Goal: Transaction & Acquisition: Book appointment/travel/reservation

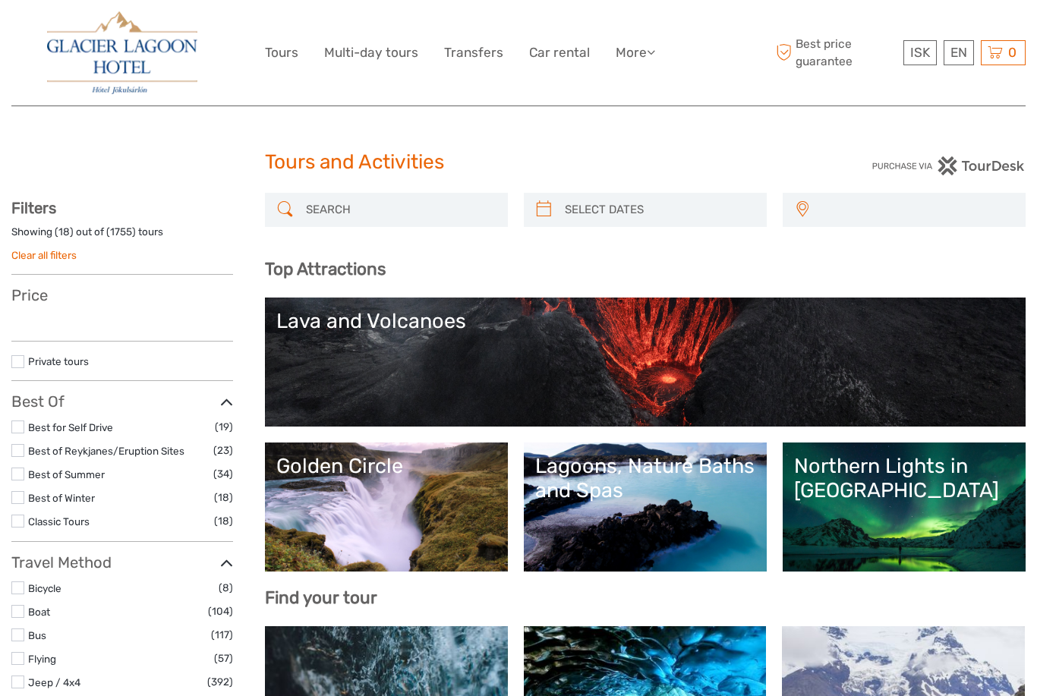
select select
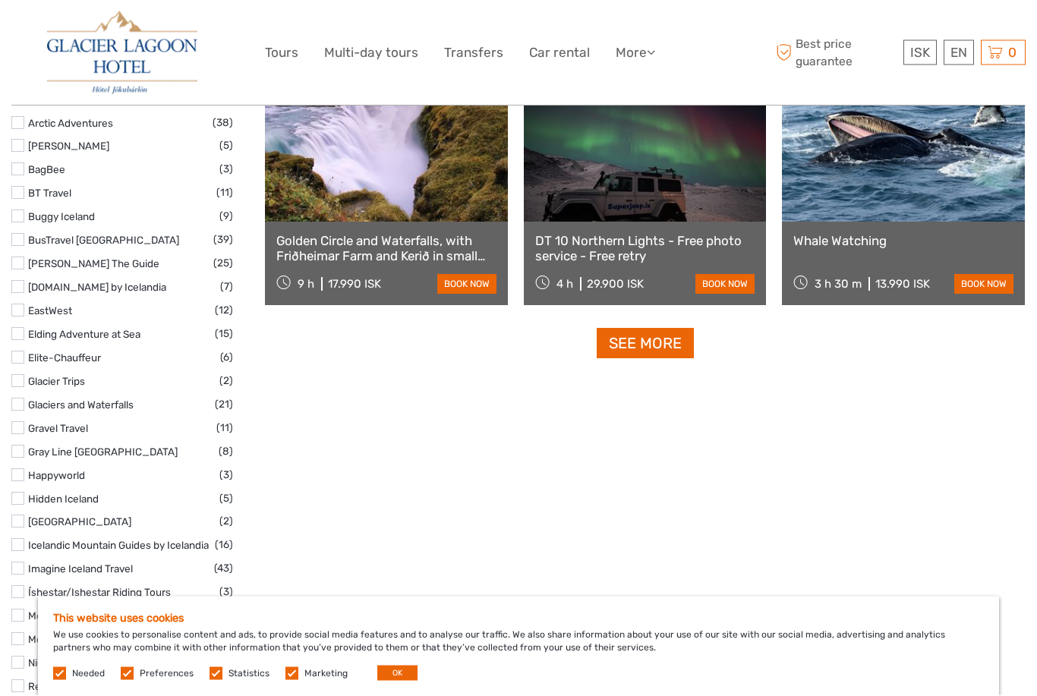
scroll to position [1847, 0]
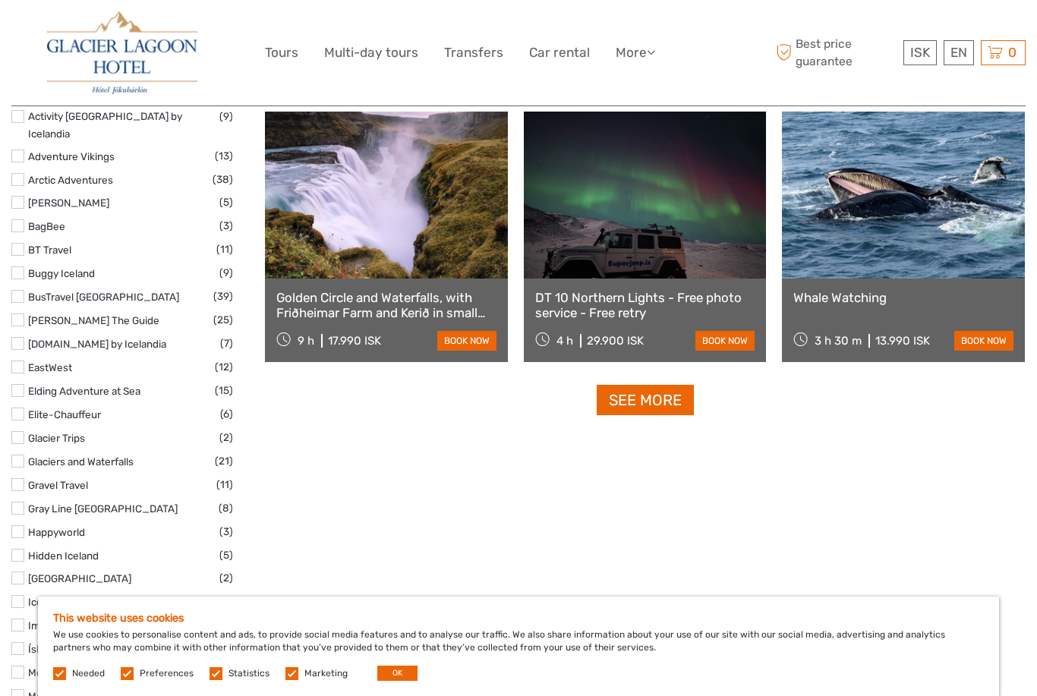
click at [624, 398] on link "See more" at bounding box center [645, 400] width 97 height 31
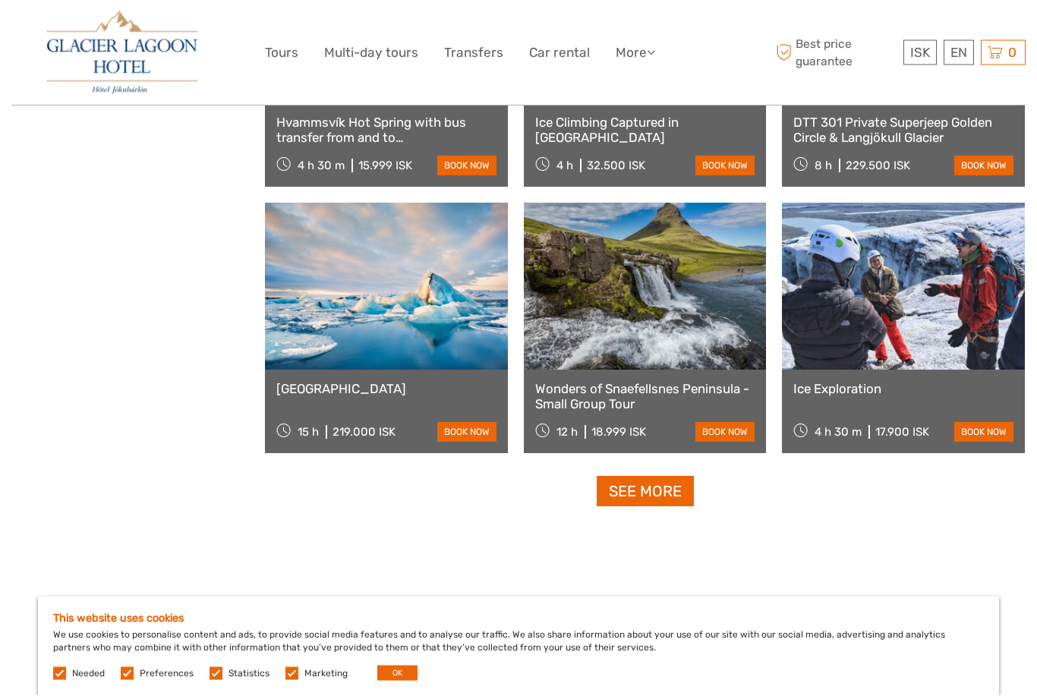
scroll to position [2985, 0]
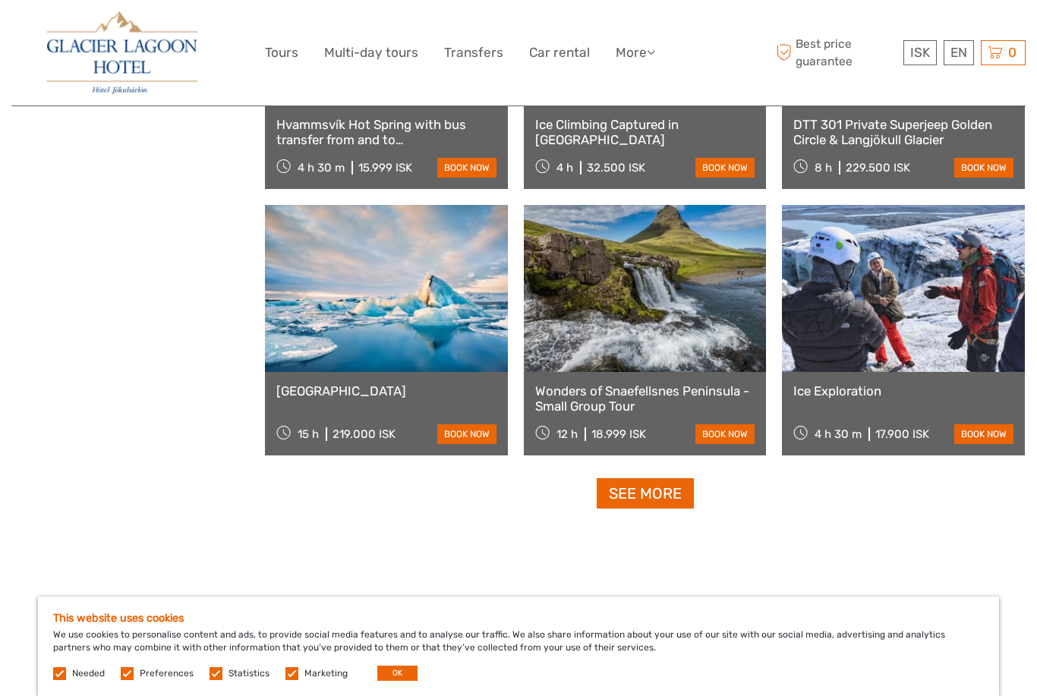
click at [597, 493] on link "See more" at bounding box center [645, 493] width 97 height 31
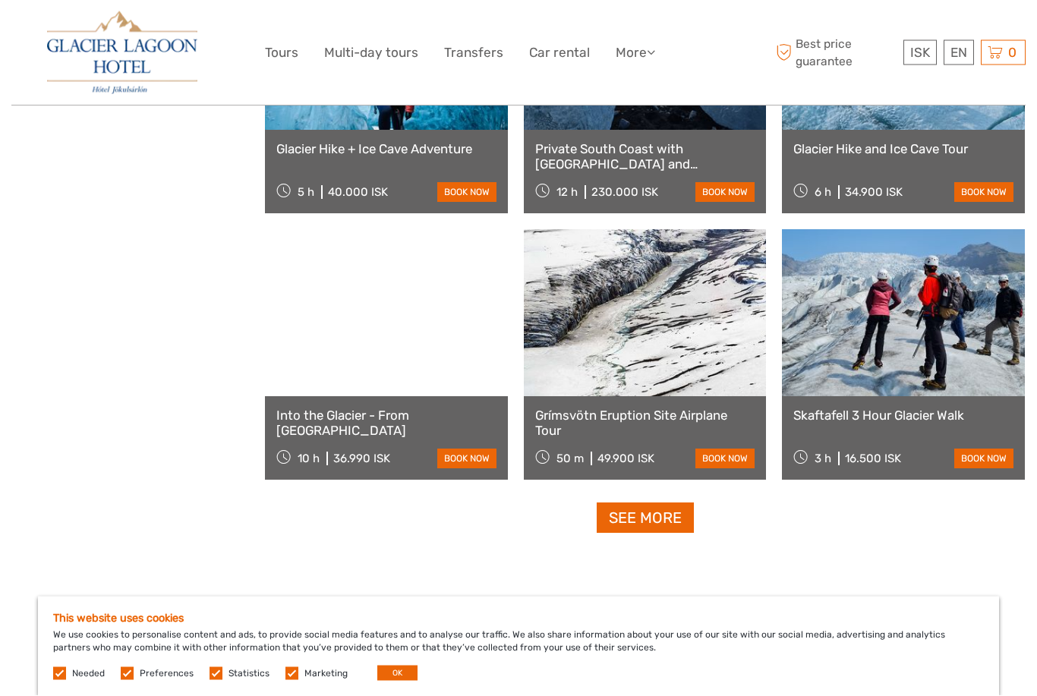
scroll to position [4561, 0]
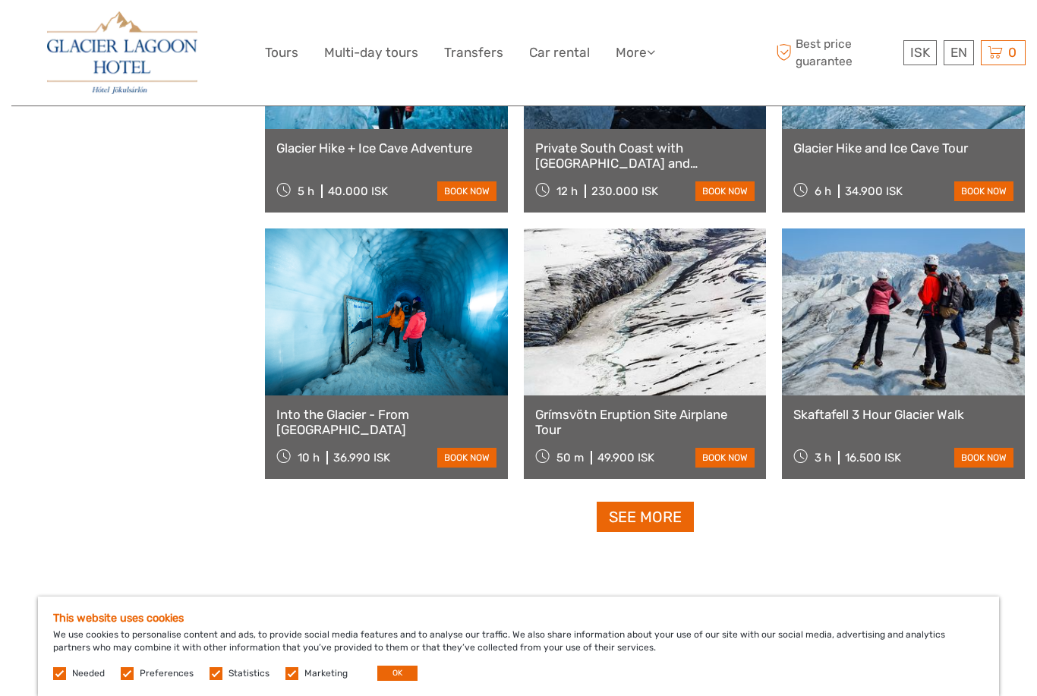
click at [333, 329] on link at bounding box center [386, 312] width 243 height 167
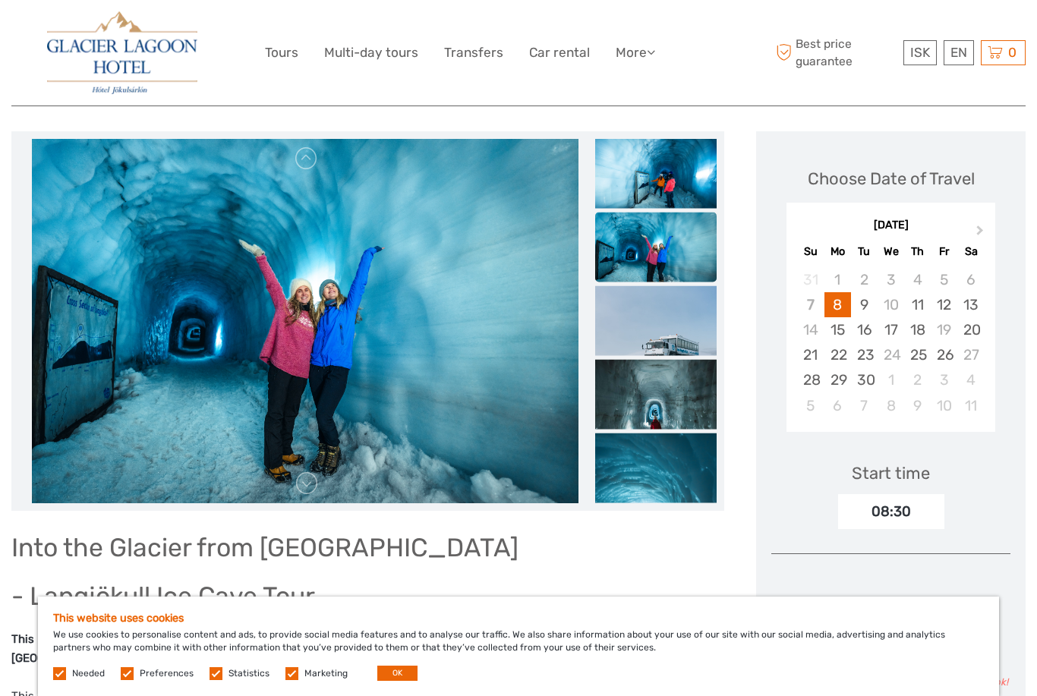
scroll to position [175, 0]
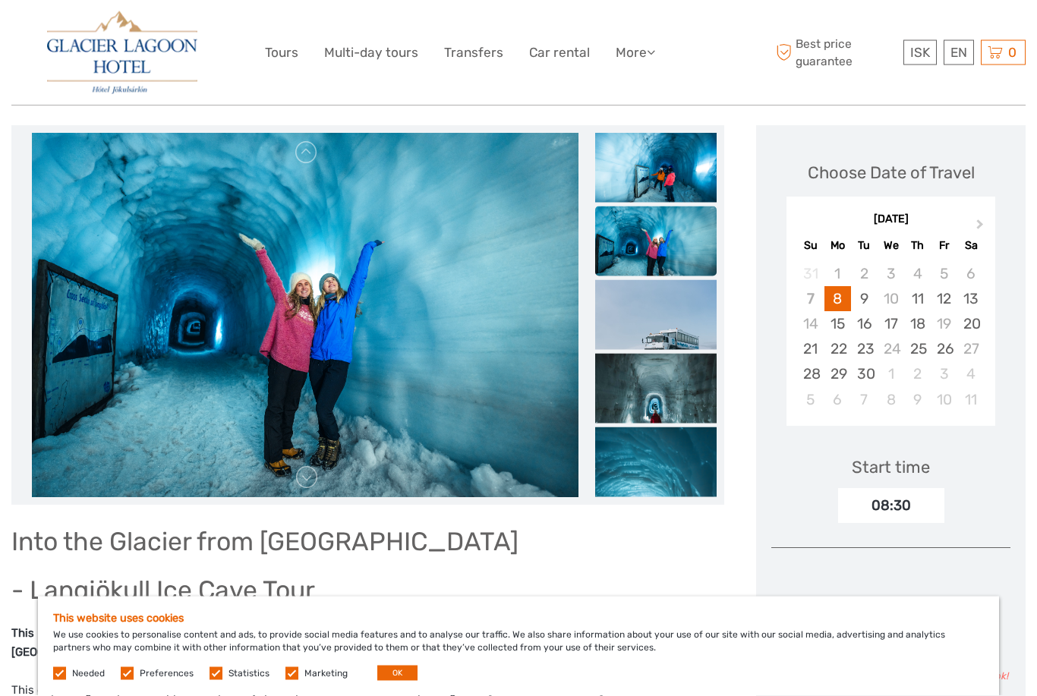
click at [645, 389] on img at bounding box center [655, 414] width 121 height 121
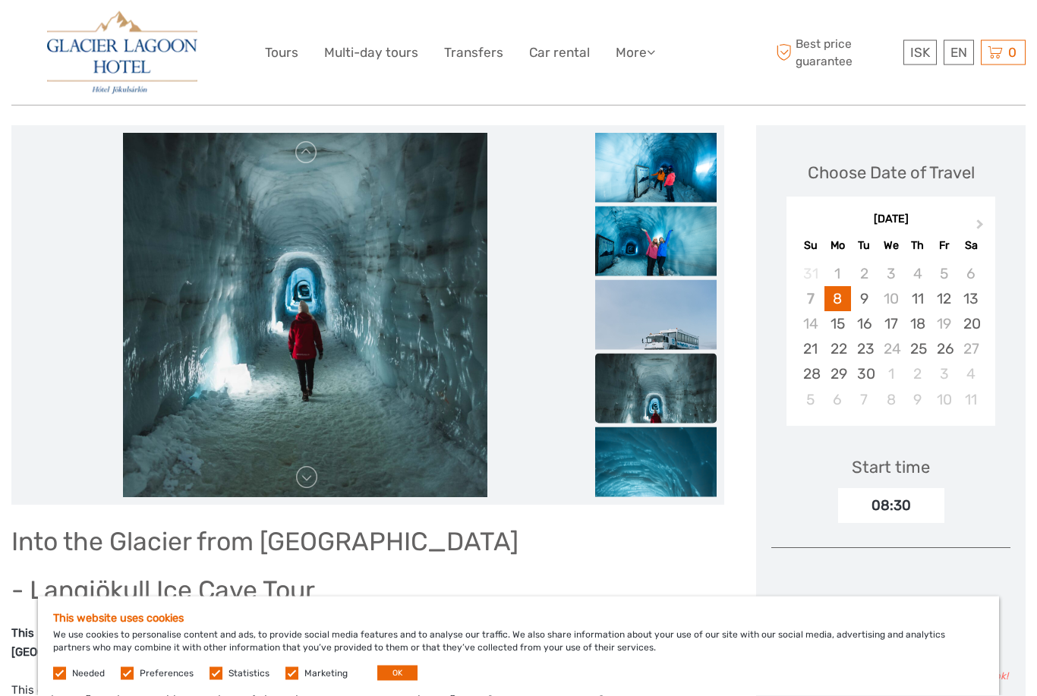
scroll to position [176, 0]
click at [659, 480] on img at bounding box center [655, 518] width 121 height 182
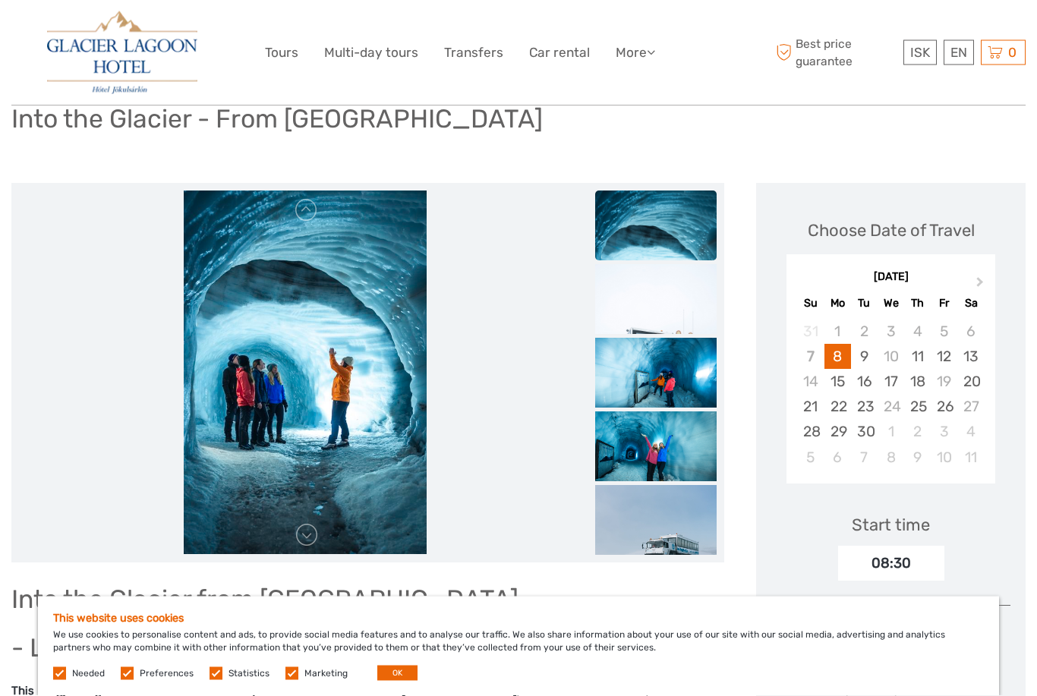
scroll to position [0, 0]
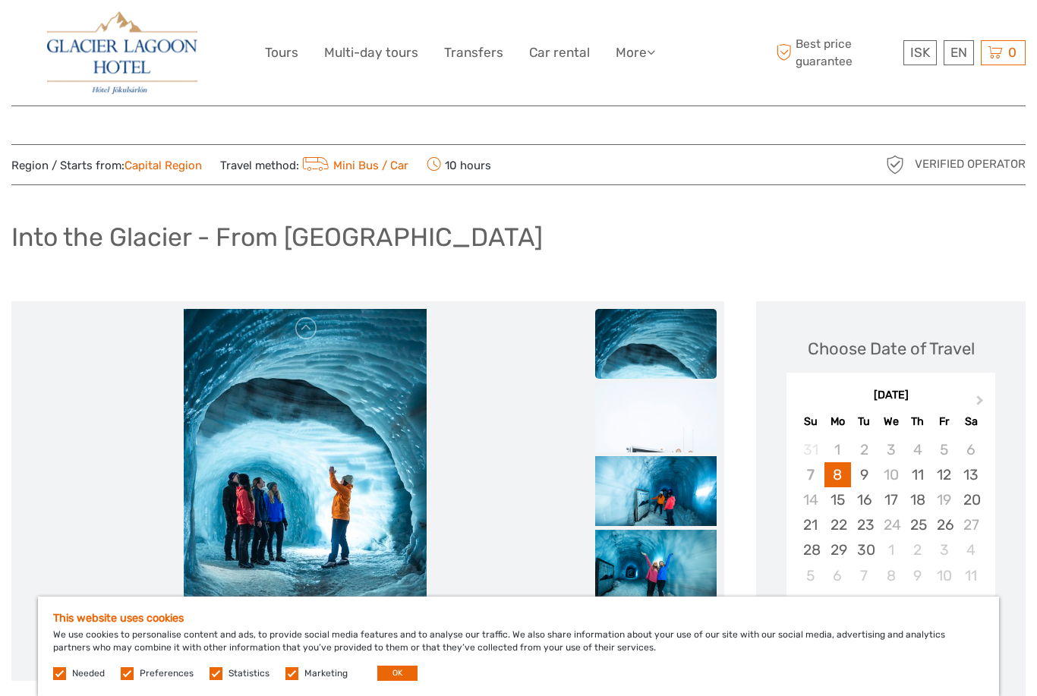
click at [544, 52] on link "Car rental" at bounding box center [559, 53] width 61 height 22
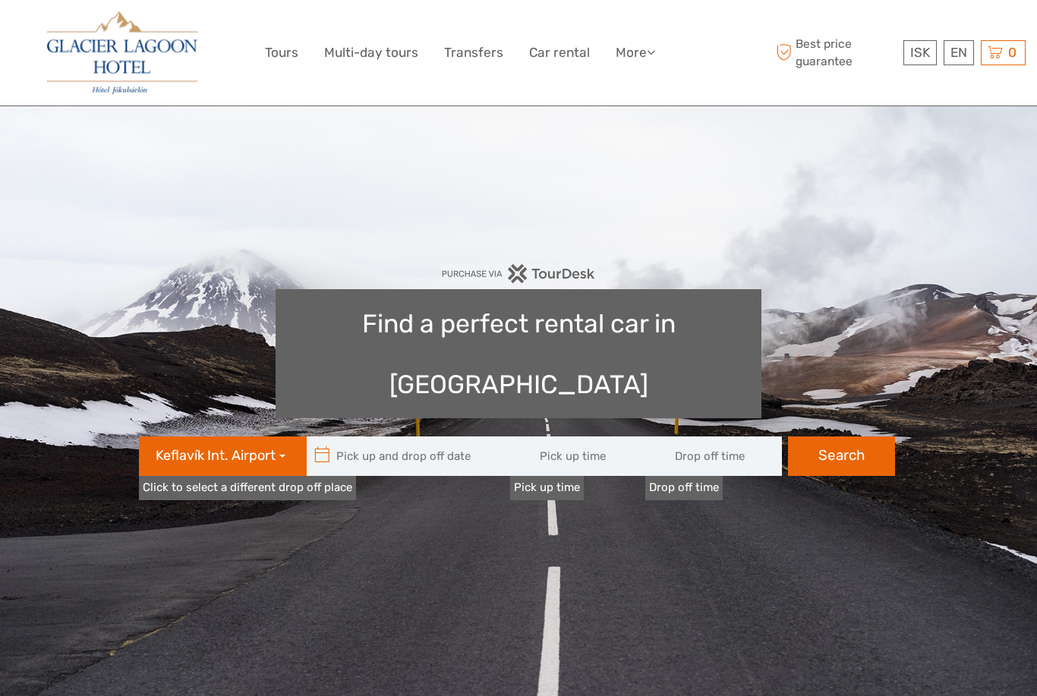
type input "08:00"
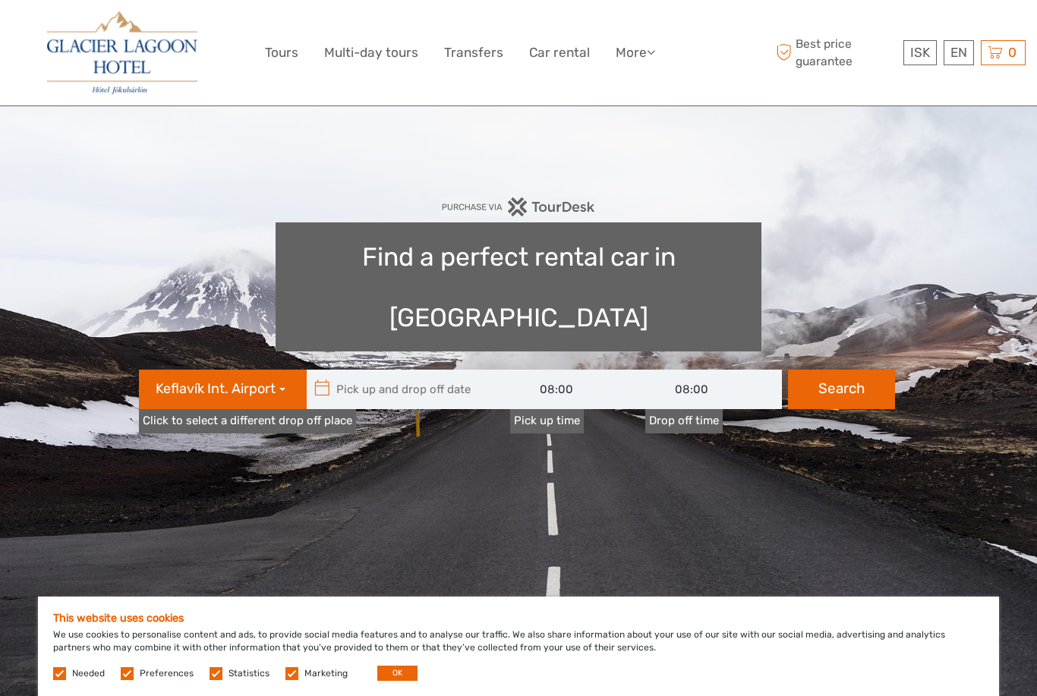
scroll to position [66, 0]
click at [359, 370] on input "text" at bounding box center [409, 389] width 205 height 39
type input "08/09/2025"
type input "09/09/2025"
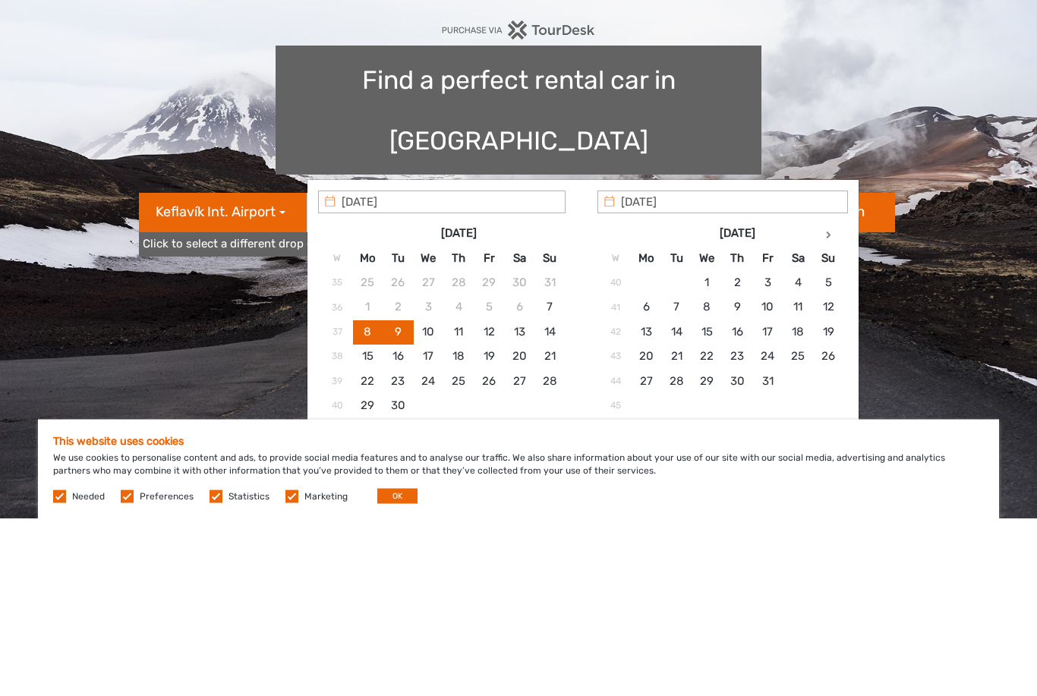
scroll to position [244, 0]
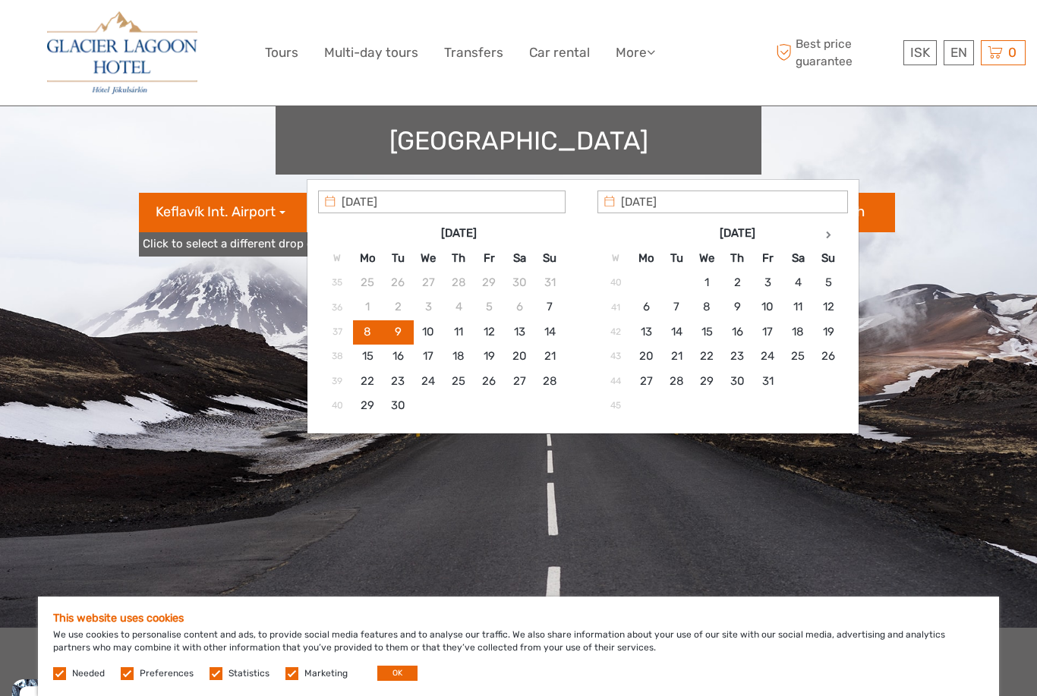
click at [824, 212] on input "09/09/2025" at bounding box center [722, 202] width 251 height 23
click at [816, 235] on th at bounding box center [828, 234] width 30 height 24
click at [811, 224] on th "Nov 2025" at bounding box center [737, 234] width 152 height 24
click at [820, 232] on th at bounding box center [828, 234] width 30 height 24
click at [815, 229] on th at bounding box center [828, 234] width 30 height 24
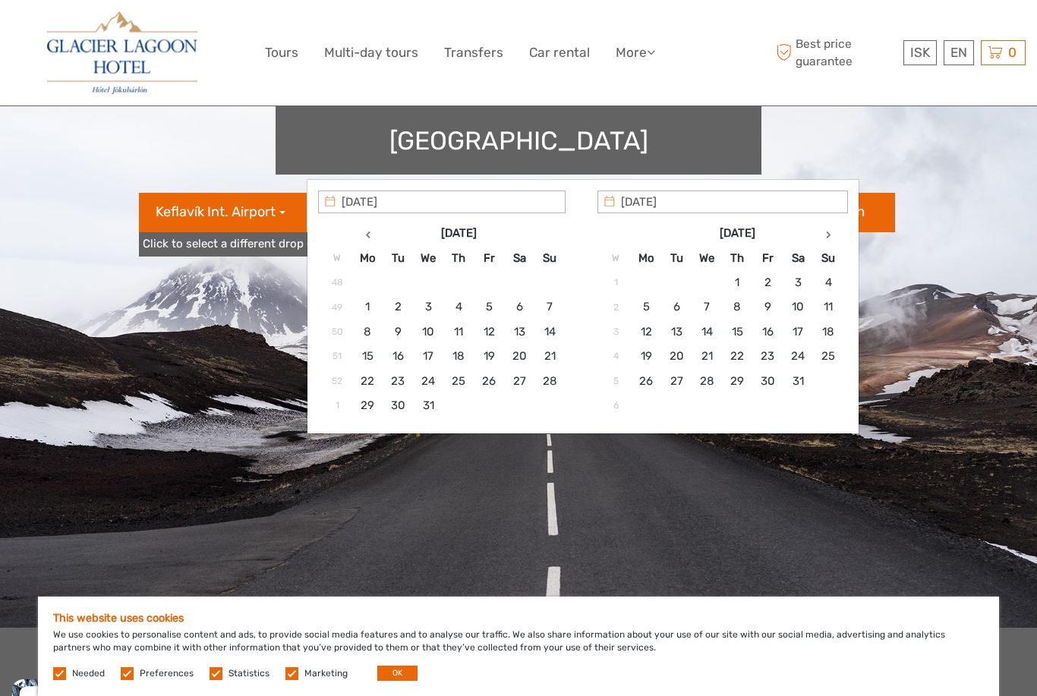
type input "26/01/2026"
type input "30/01/2026"
type input "26/01/2026 - 30/01/2026"
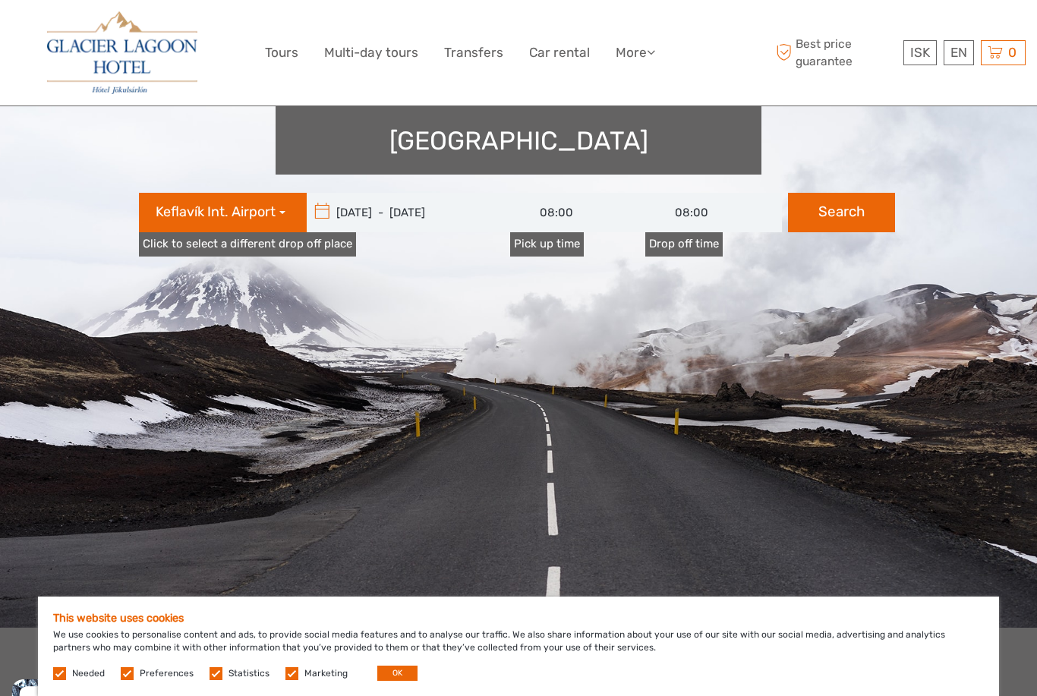
click at [554, 193] on input "08:00" at bounding box center [578, 212] width 137 height 39
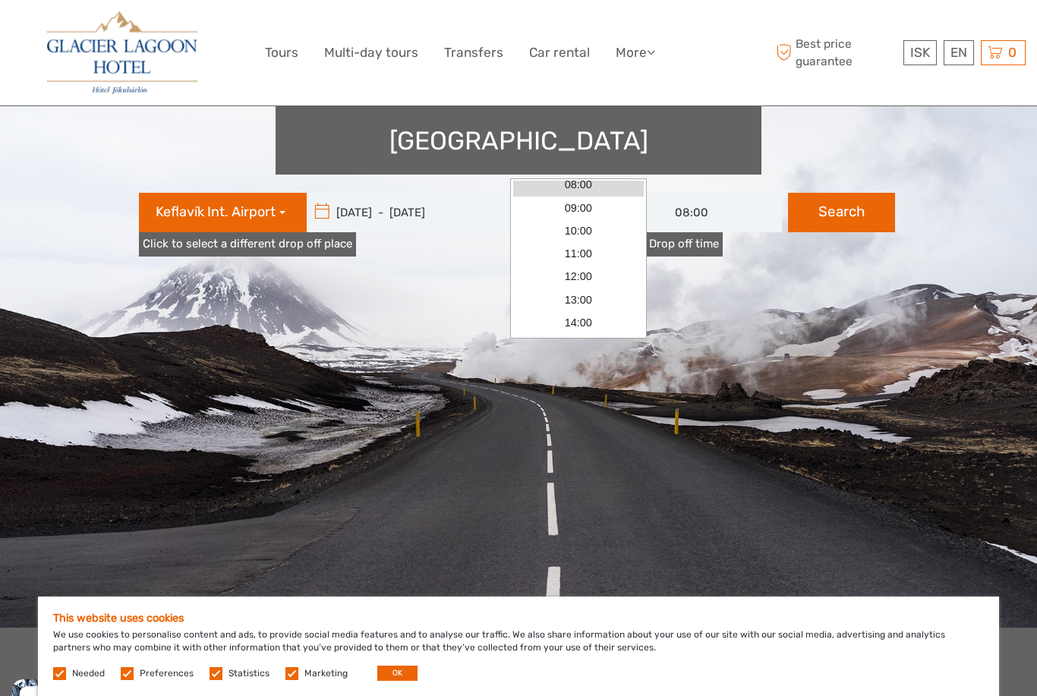
scroll to position [96, 0]
click at [547, 224] on link "13:00" at bounding box center [578, 233] width 131 height 23
type input "13:00"
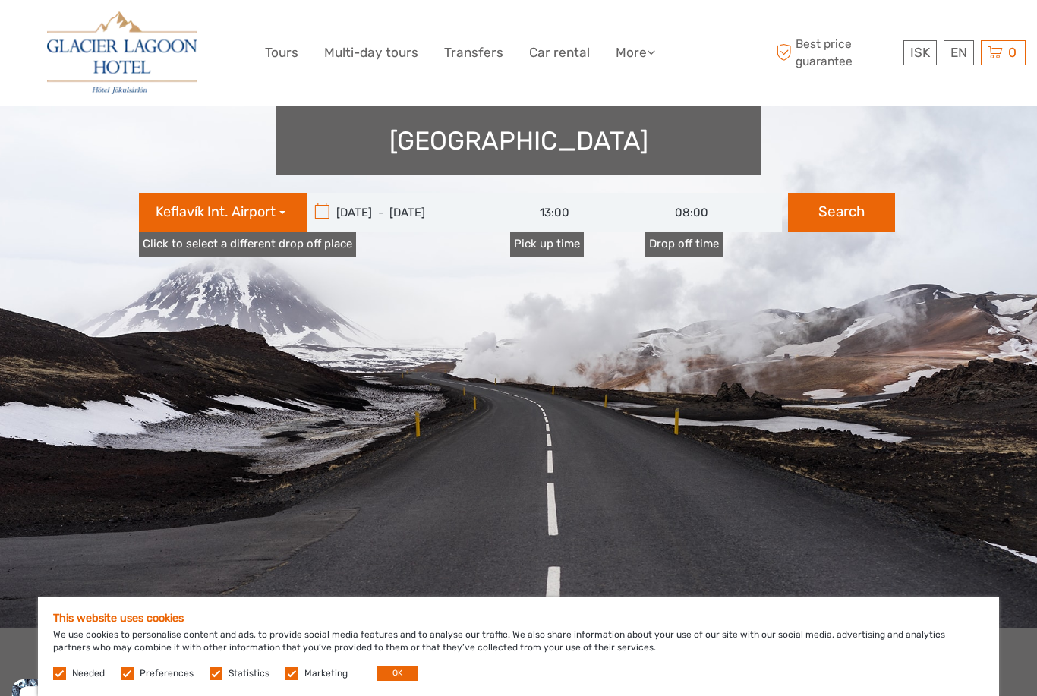
click at [683, 193] on input "08:00" at bounding box center [713, 212] width 137 height 39
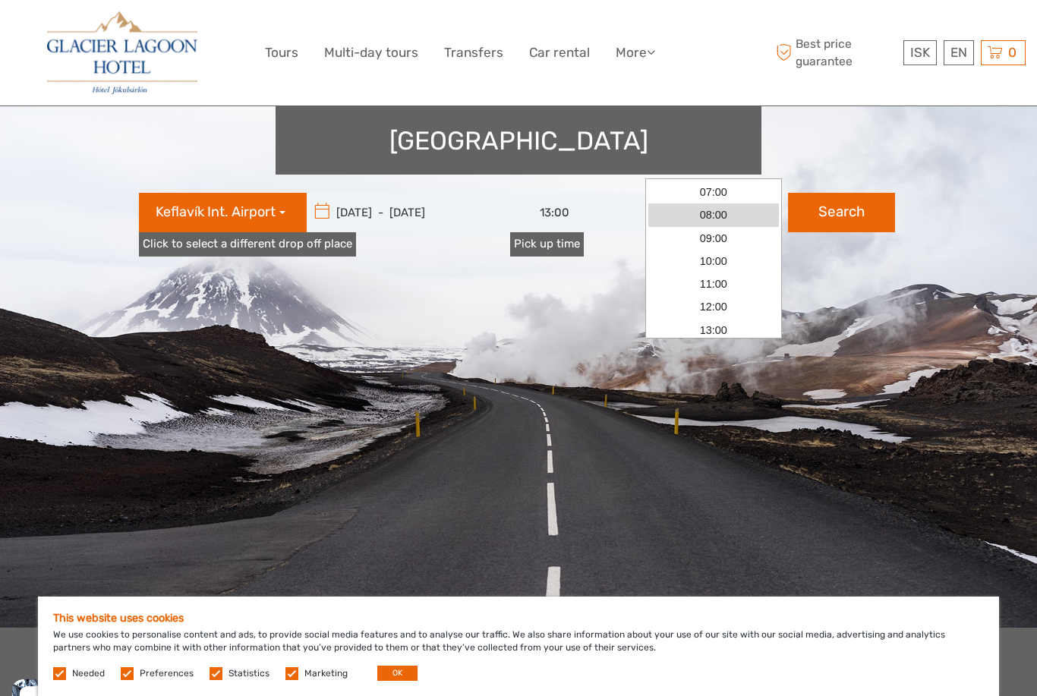
scroll to position [0, 0]
click at [699, 187] on link "07:00" at bounding box center [713, 192] width 131 height 23
type input "07:00"
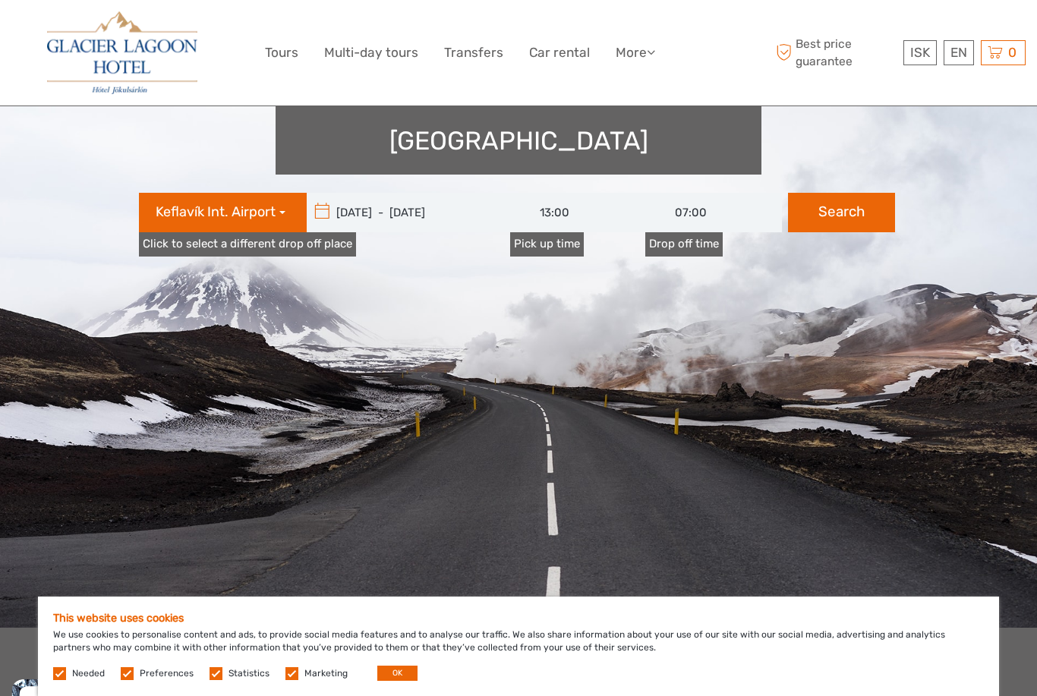
click at [831, 193] on button "Search" at bounding box center [841, 212] width 107 height 39
type input "26/01/2026 - 30/01/2026"
type input "13:00"
type input "07:00"
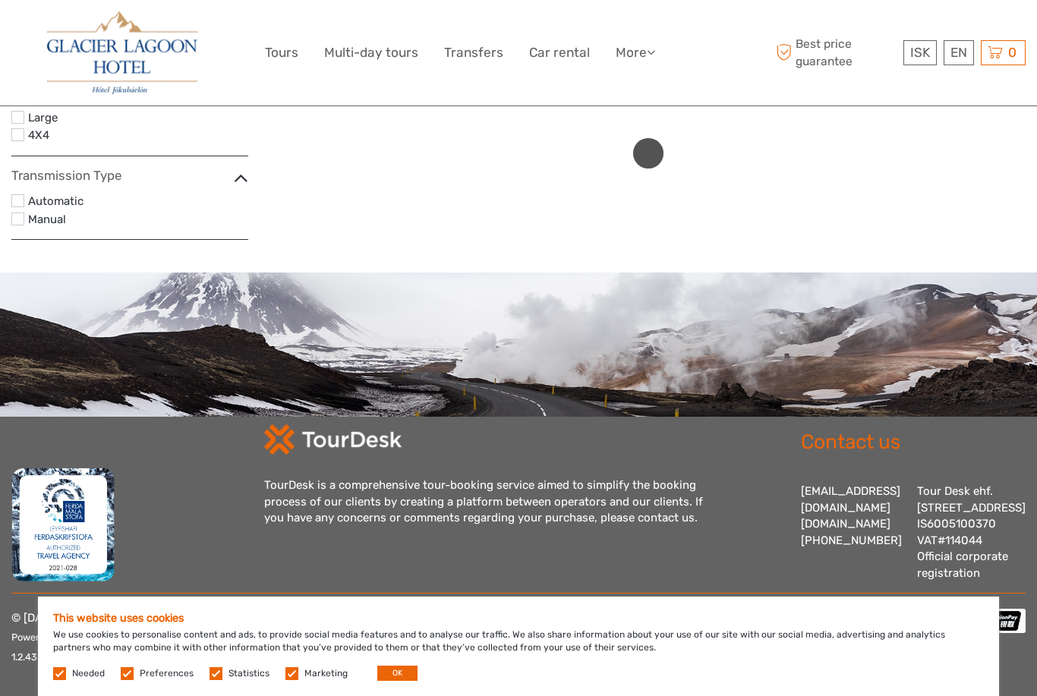
scroll to position [171, 0]
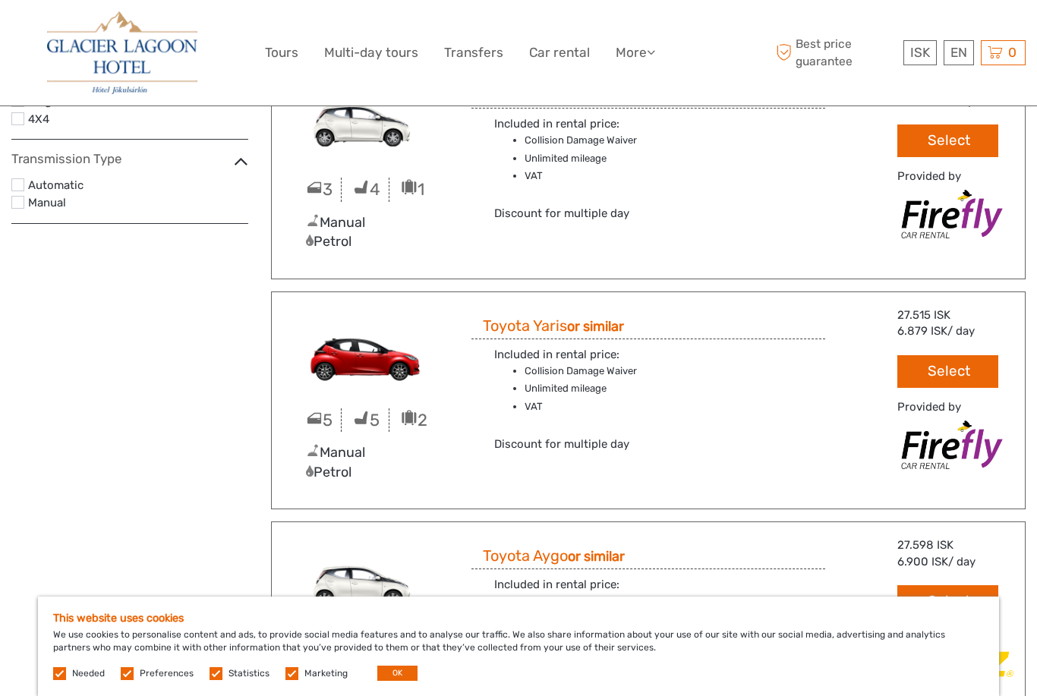
click at [16, 183] on label at bounding box center [17, 184] width 13 height 13
click at [0, 0] on input "checkbox" at bounding box center [0, 0] width 0 height 0
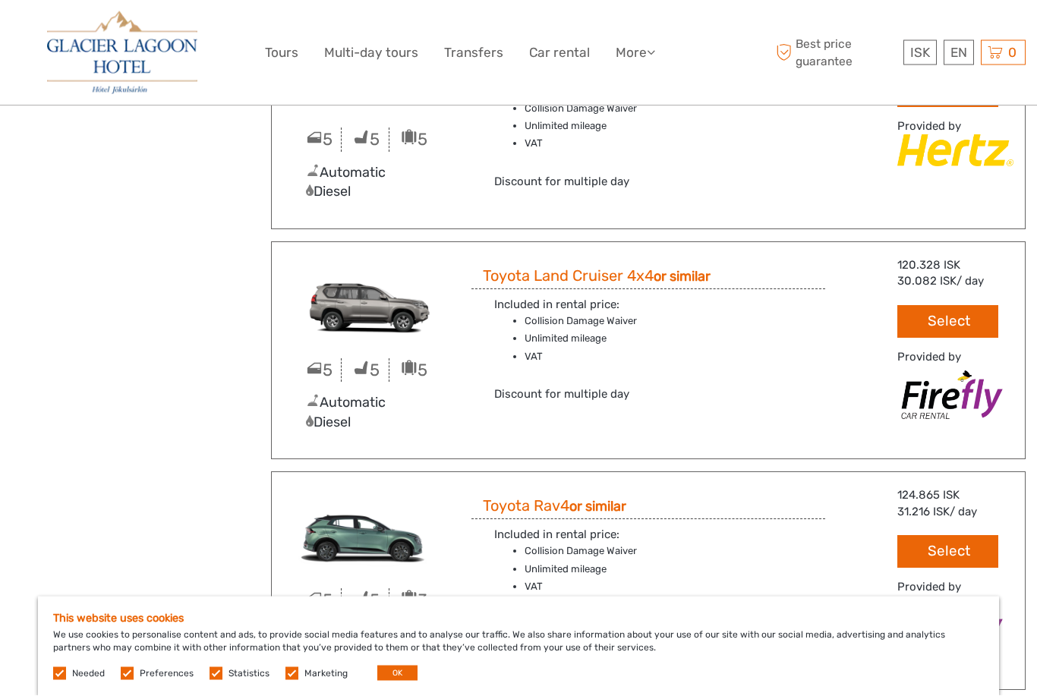
scroll to position [5189, 0]
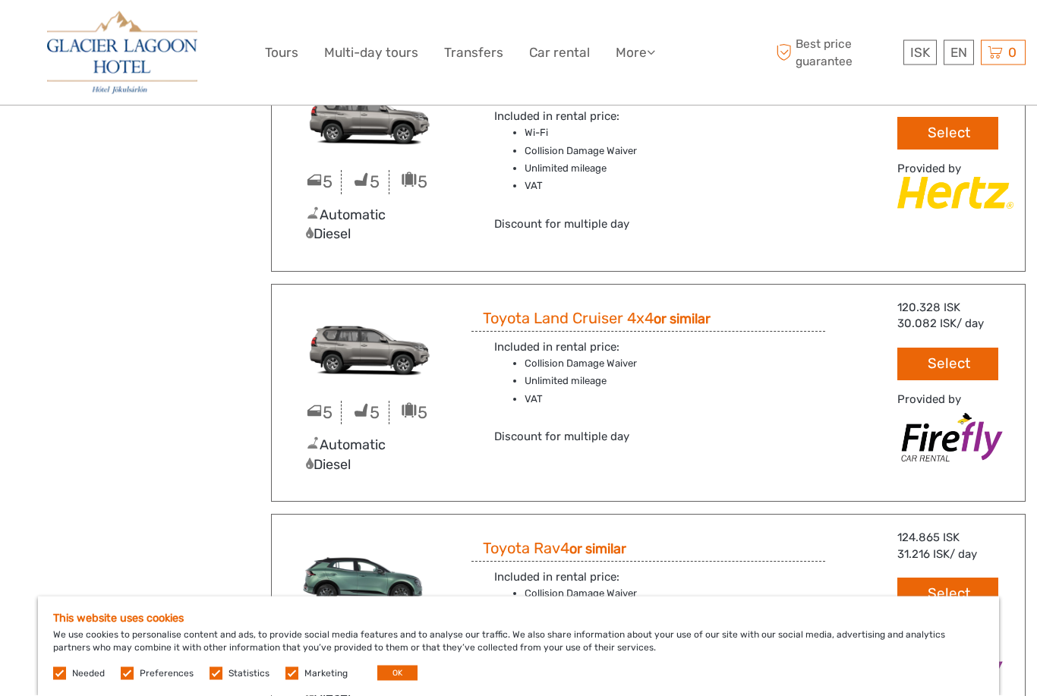
click at [323, 302] on img at bounding box center [366, 347] width 166 height 93
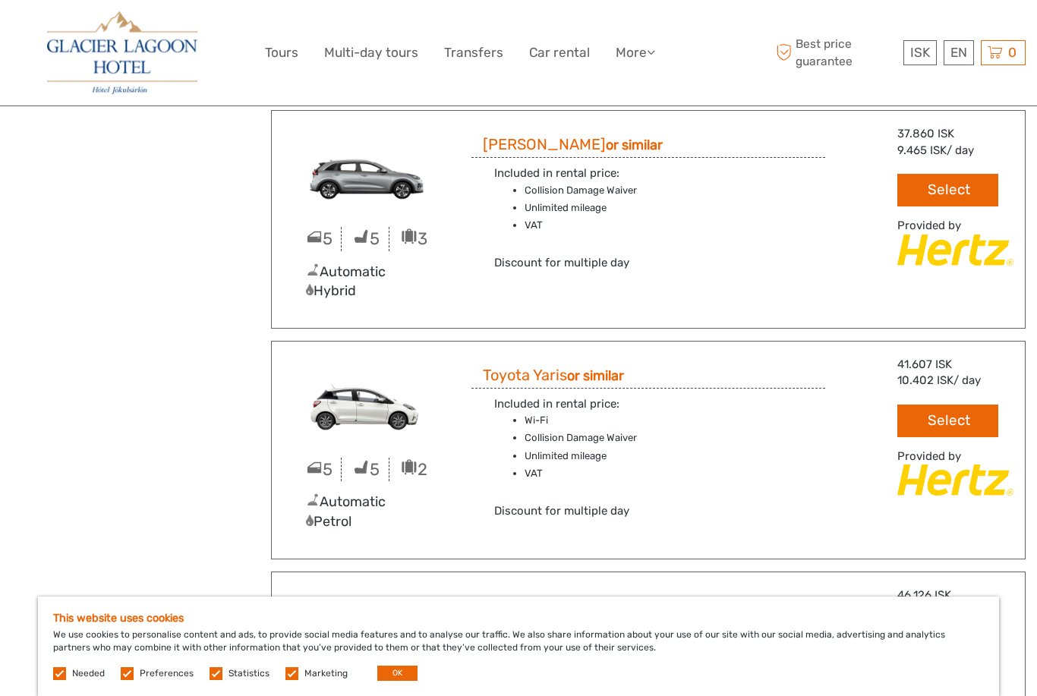
scroll to position [1012, 0]
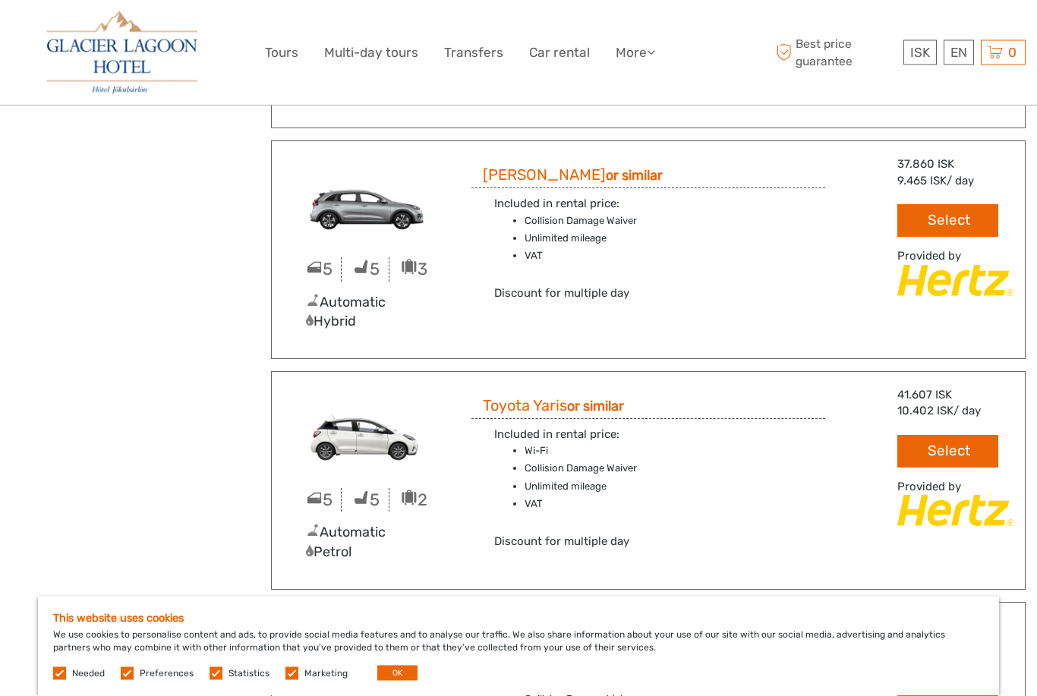
click at [102, 60] on img at bounding box center [122, 52] width 150 height 83
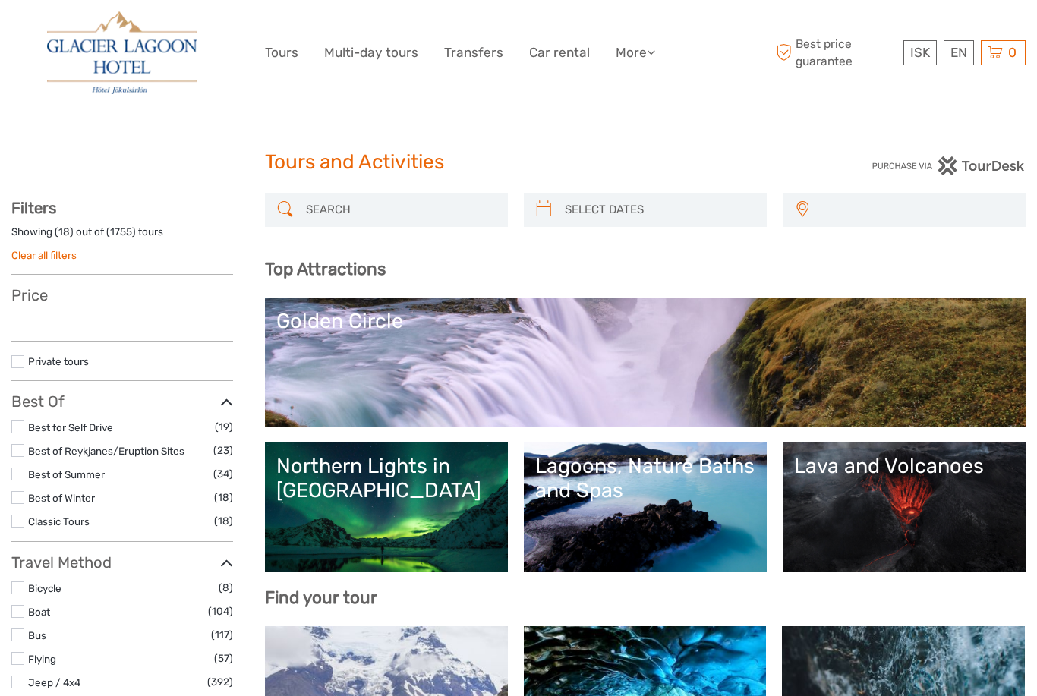
select select
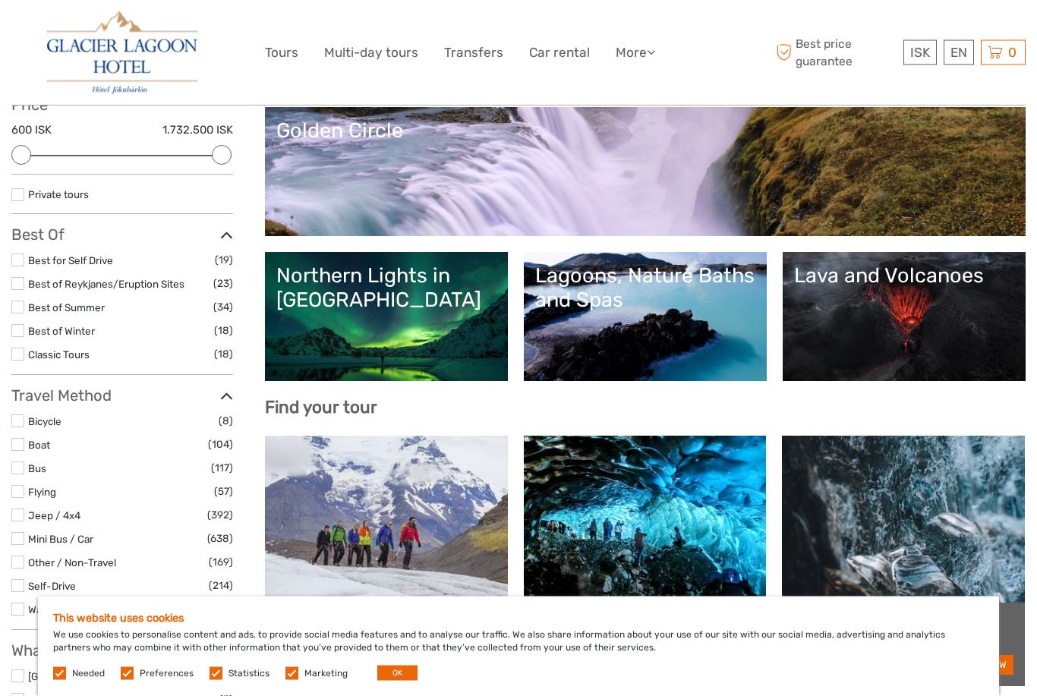
scroll to position [191, 0]
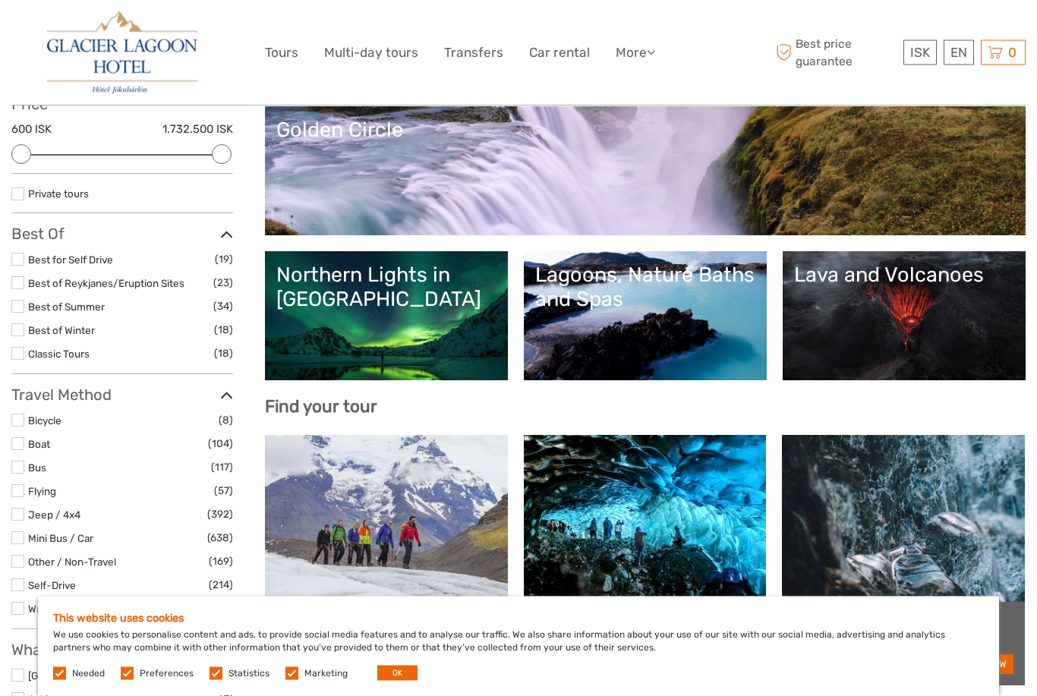
click at [330, 177] on link "Golden Circle" at bounding box center [645, 171] width 738 height 106
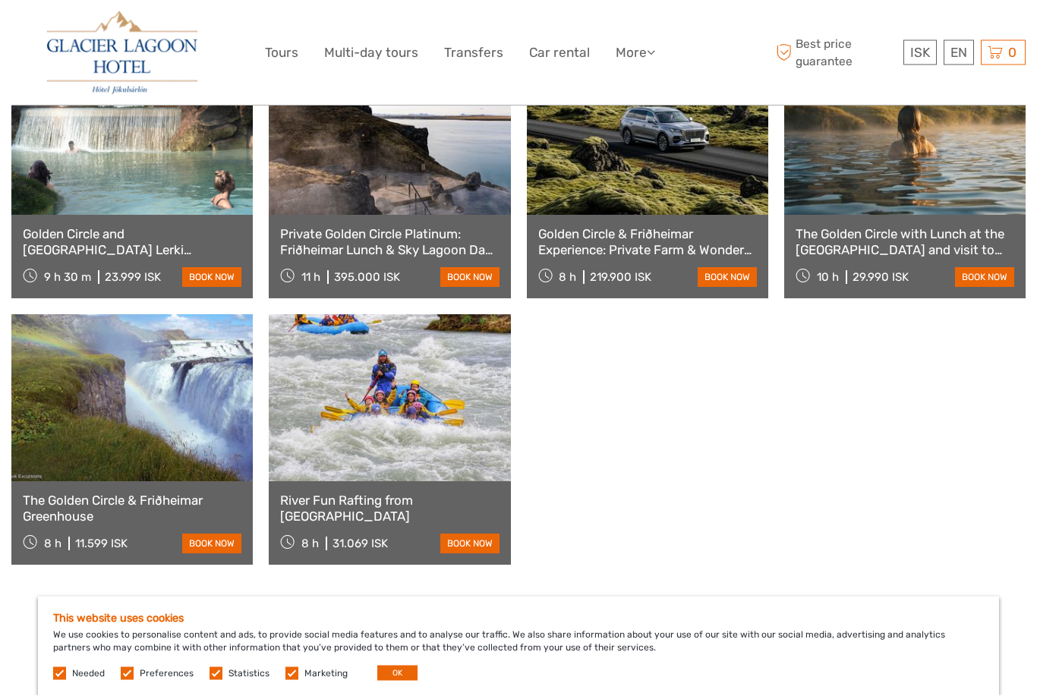
scroll to position [1404, 0]
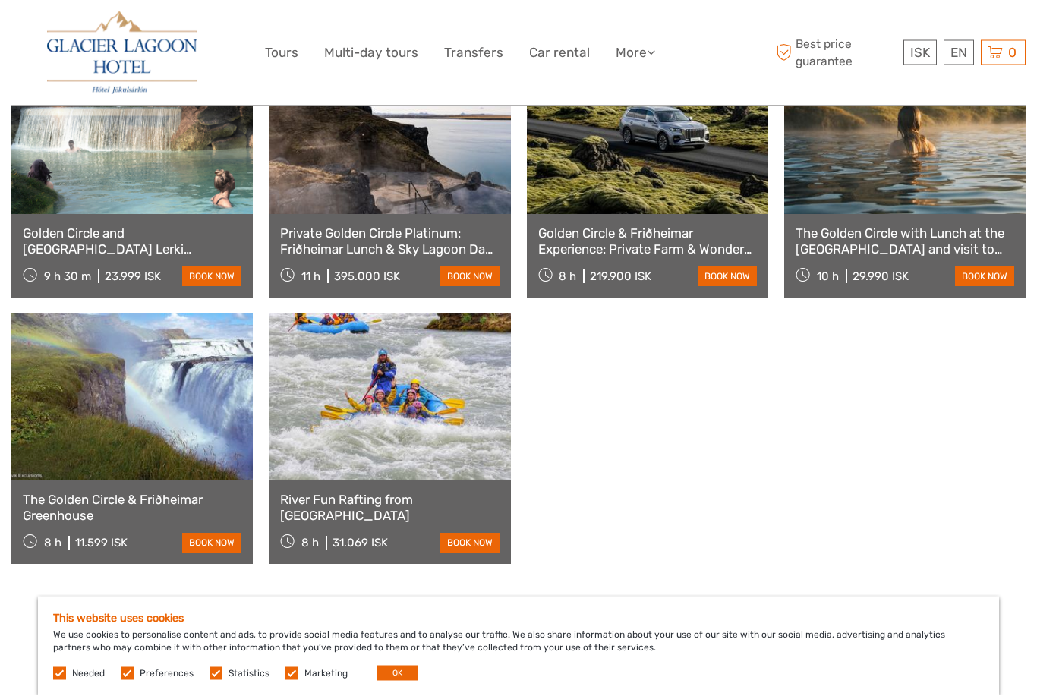
click at [73, 404] on link at bounding box center [131, 397] width 241 height 167
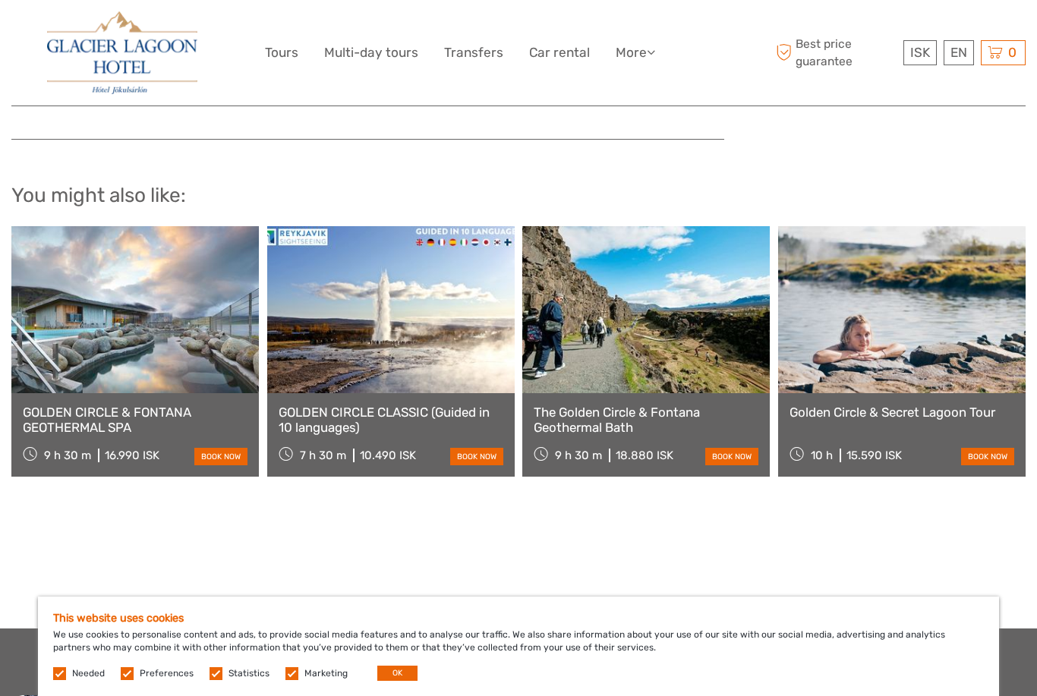
scroll to position [1493, 0]
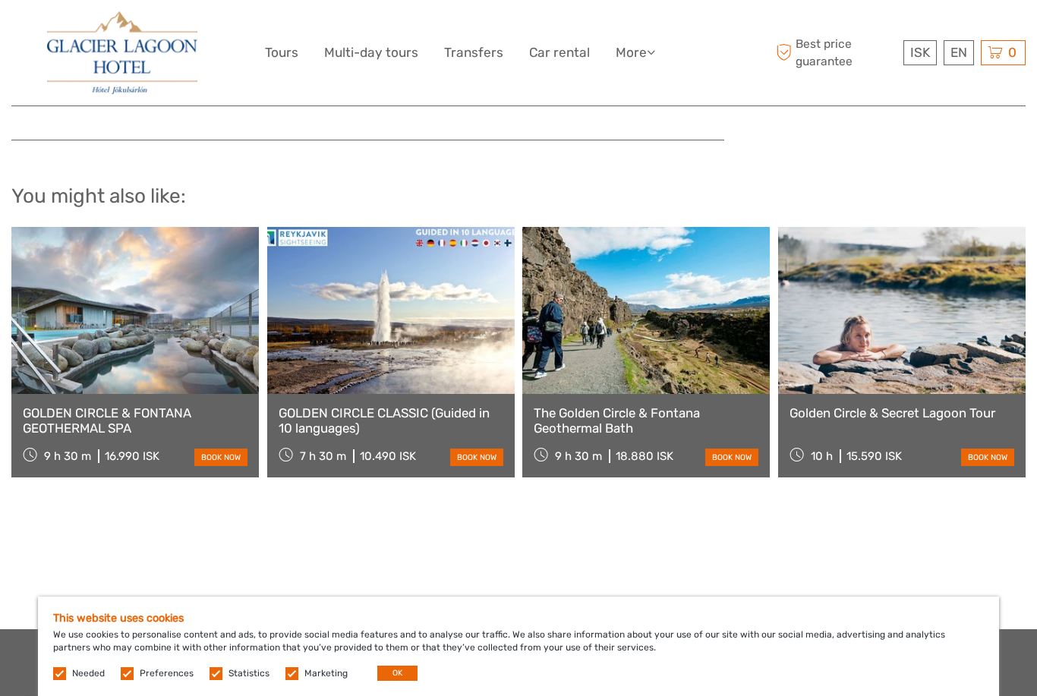
click at [68, 341] on link at bounding box center [135, 310] width 248 height 167
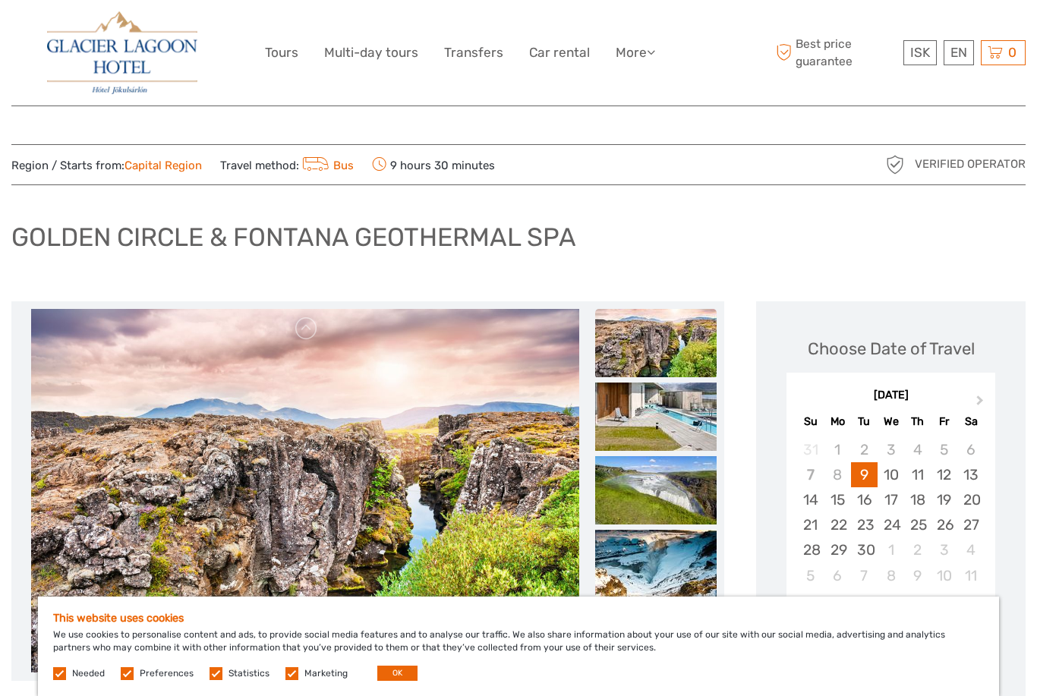
click at [350, 52] on link "Multi-day tours" at bounding box center [371, 53] width 94 height 22
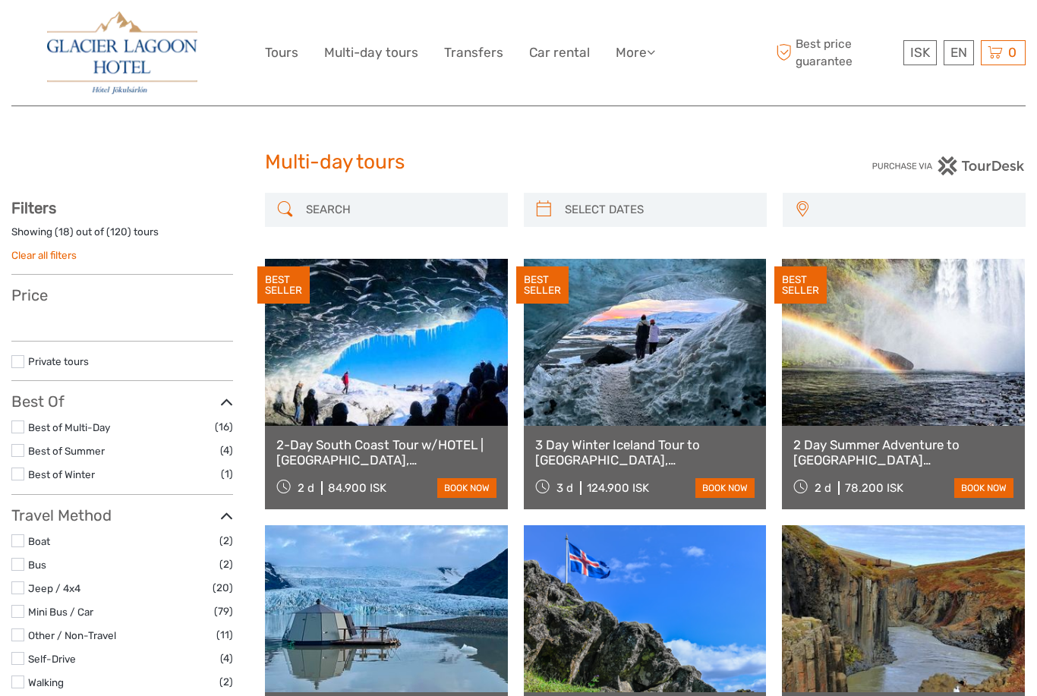
select select
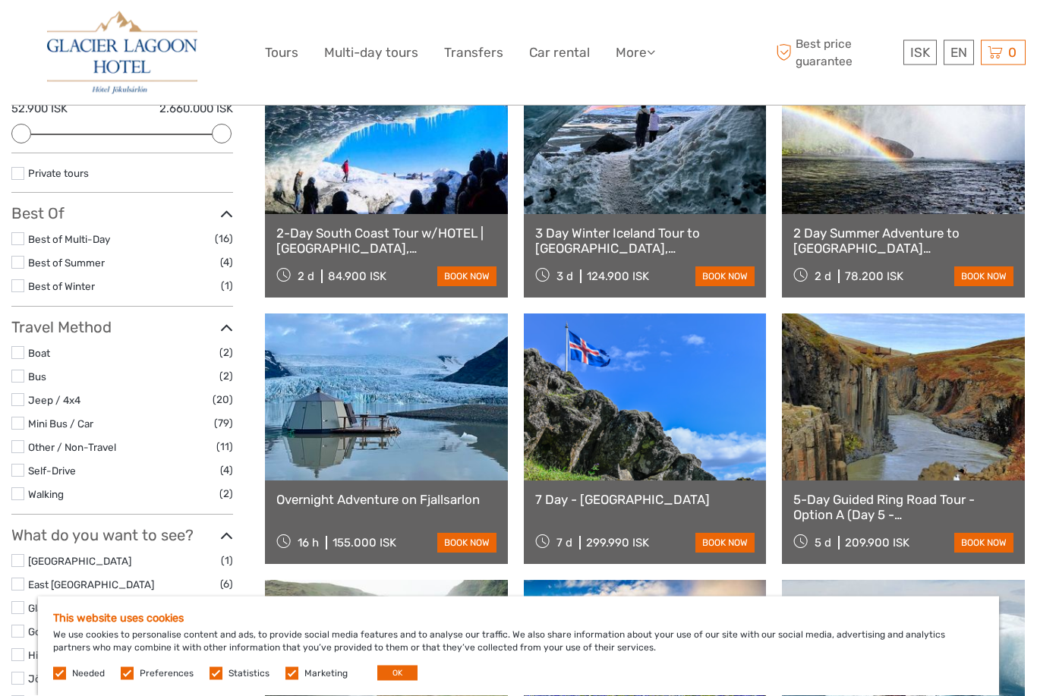
scroll to position [213, 0]
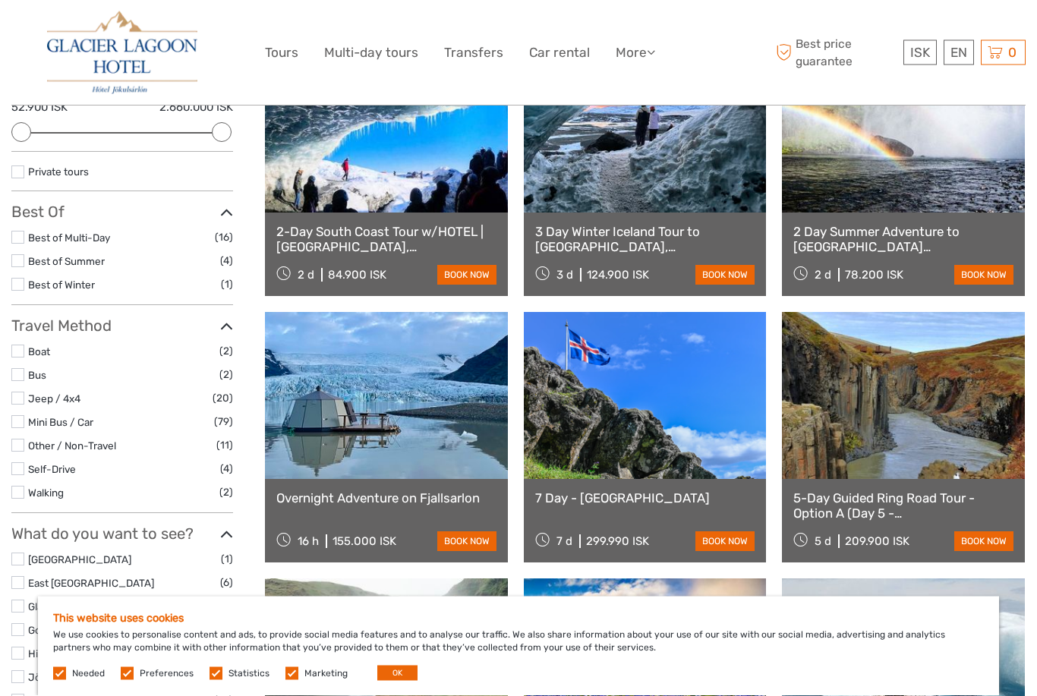
click at [317, 423] on link at bounding box center [386, 396] width 243 height 167
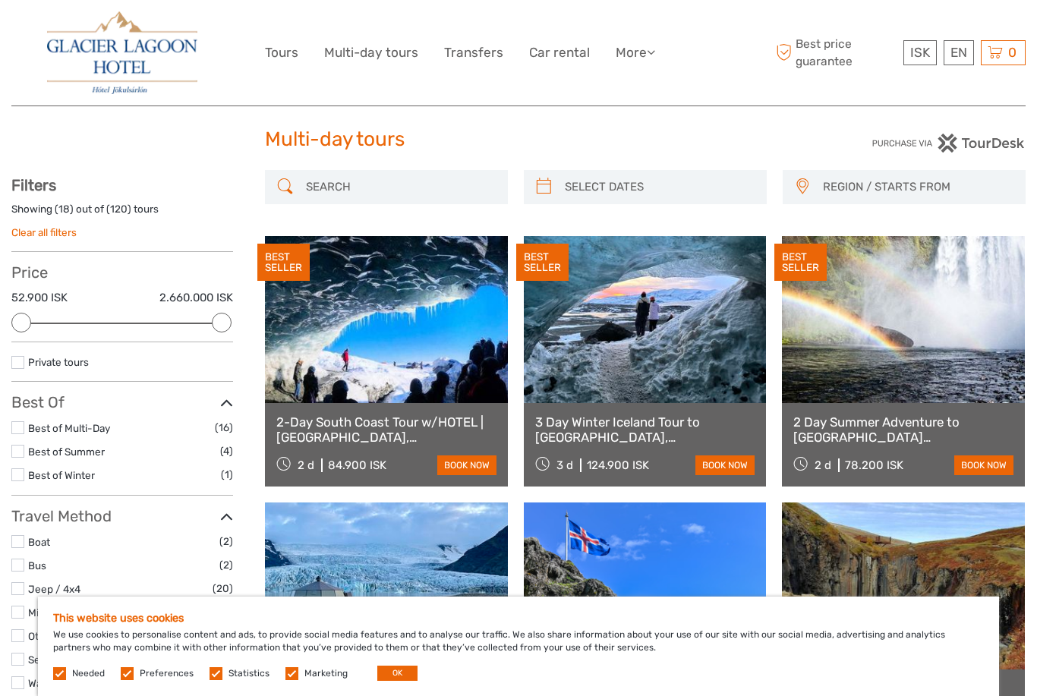
scroll to position [0, 0]
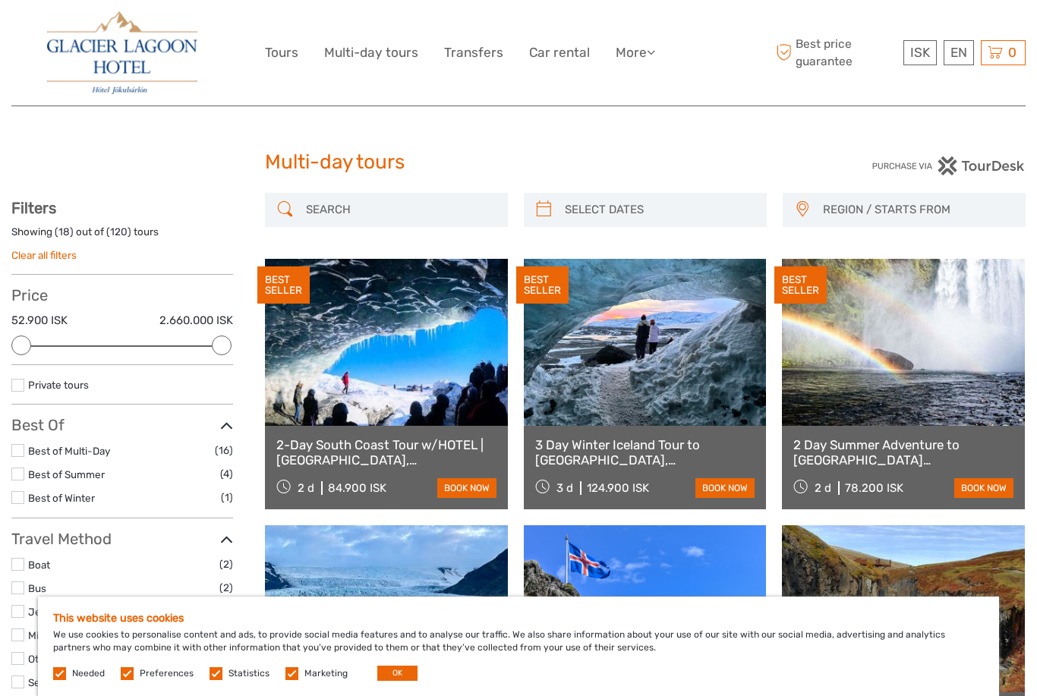
click at [281, 60] on link "Tours" at bounding box center [281, 53] width 33 height 22
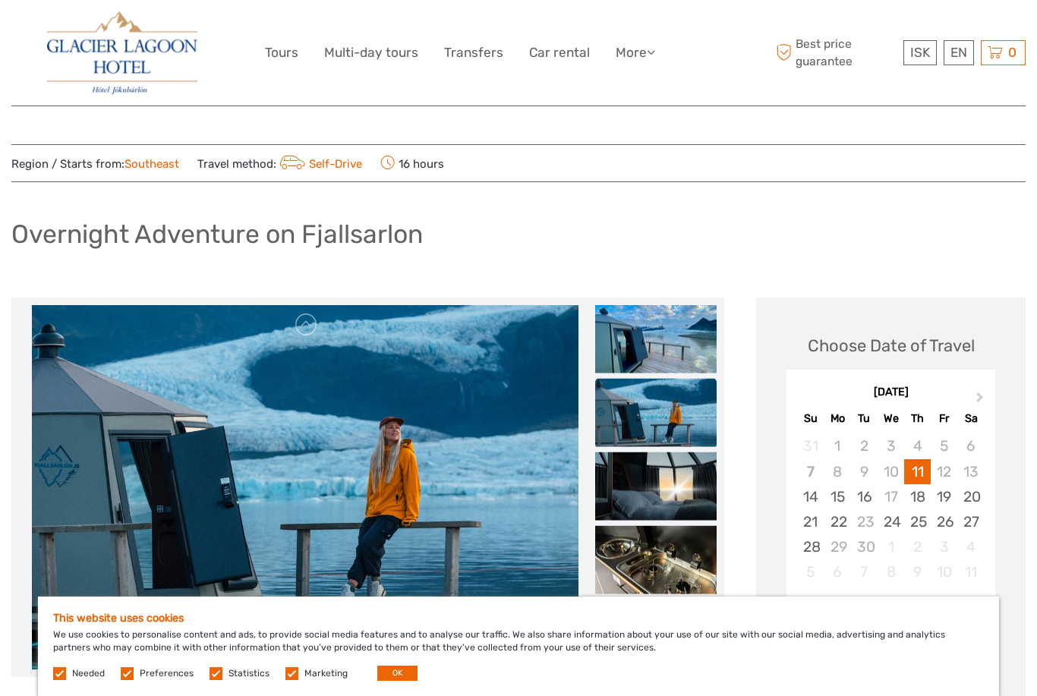
click at [396, 670] on button "OK" at bounding box center [397, 673] width 40 height 15
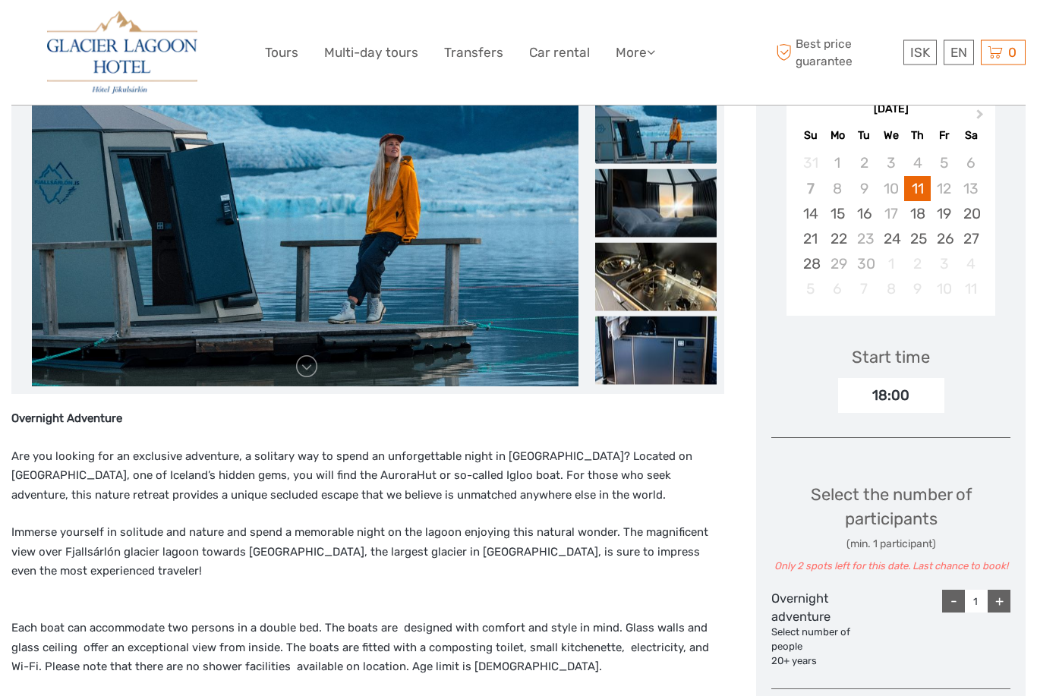
scroll to position [284, 0]
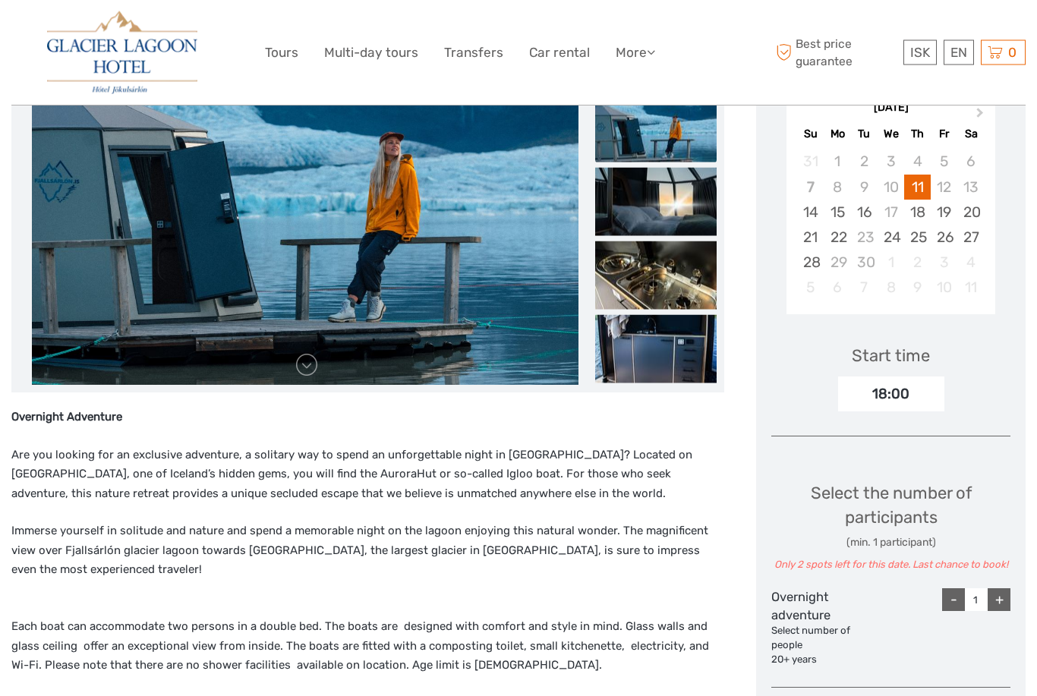
click at [995, 596] on div "+" at bounding box center [999, 600] width 23 height 23
type input "2"
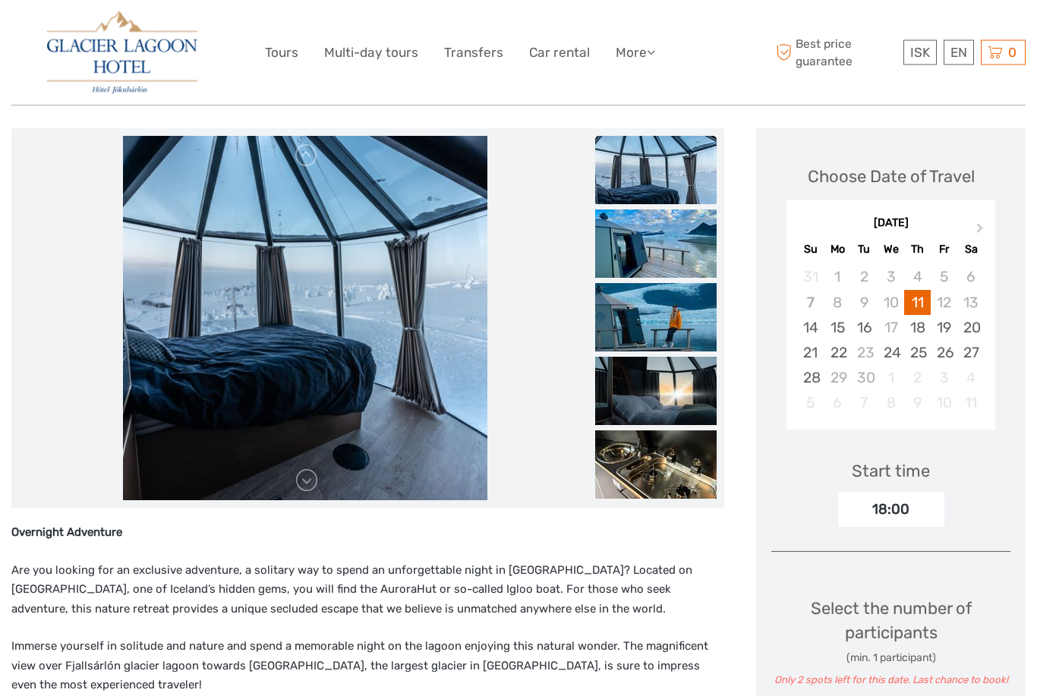
scroll to position [0, 0]
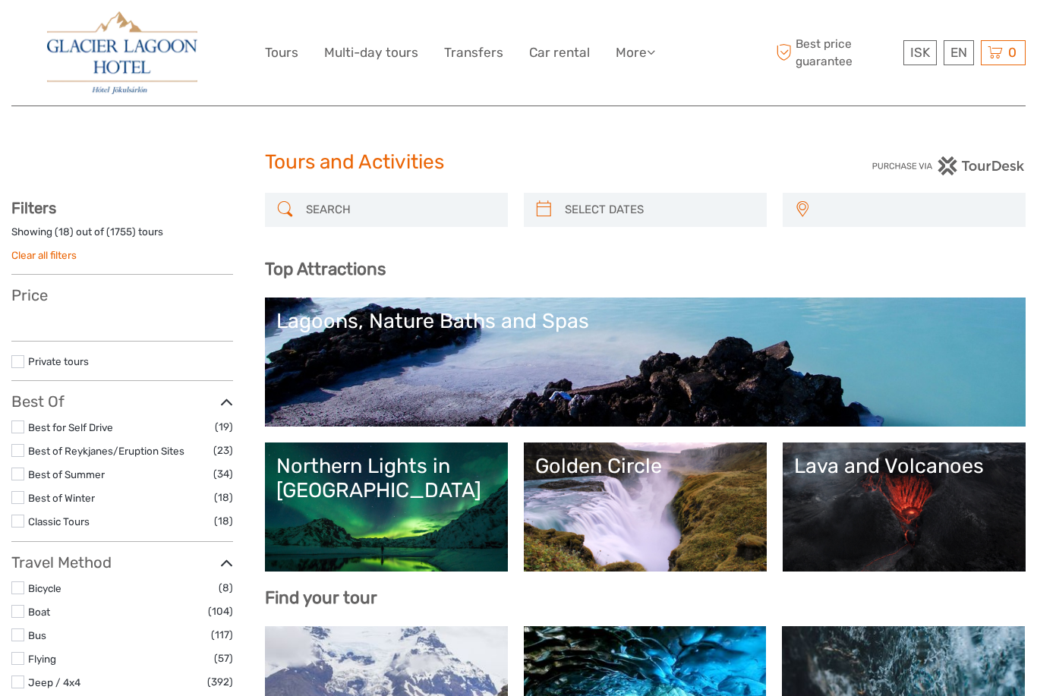
select select
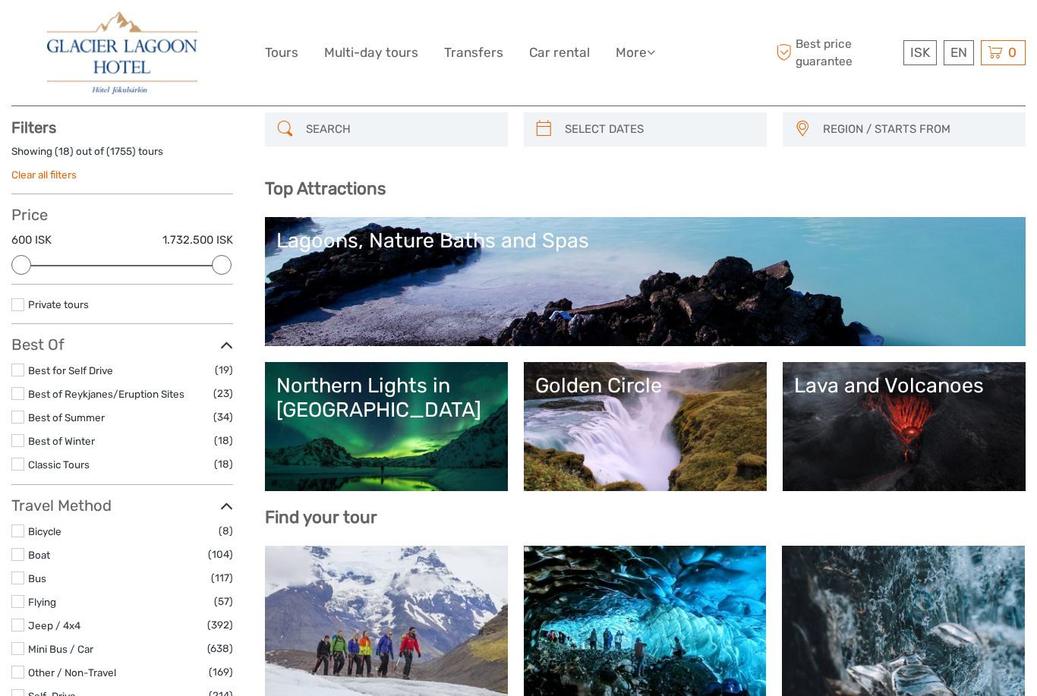
click at [831, 440] on link "Lava and Volcanoes" at bounding box center [904, 427] width 220 height 106
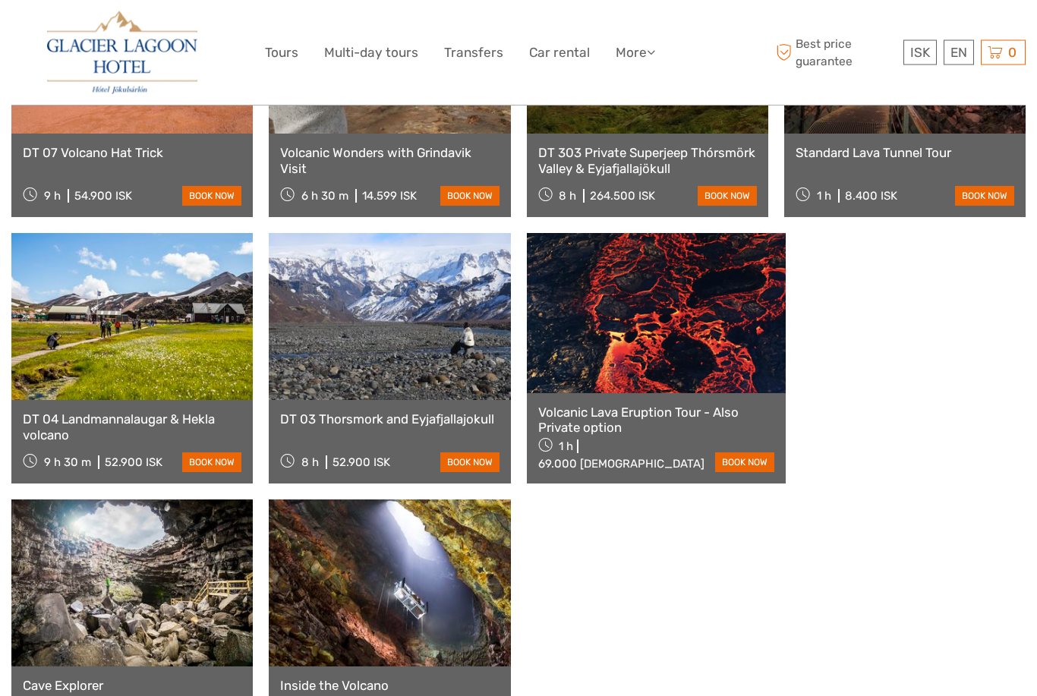
scroll to position [1131, 0]
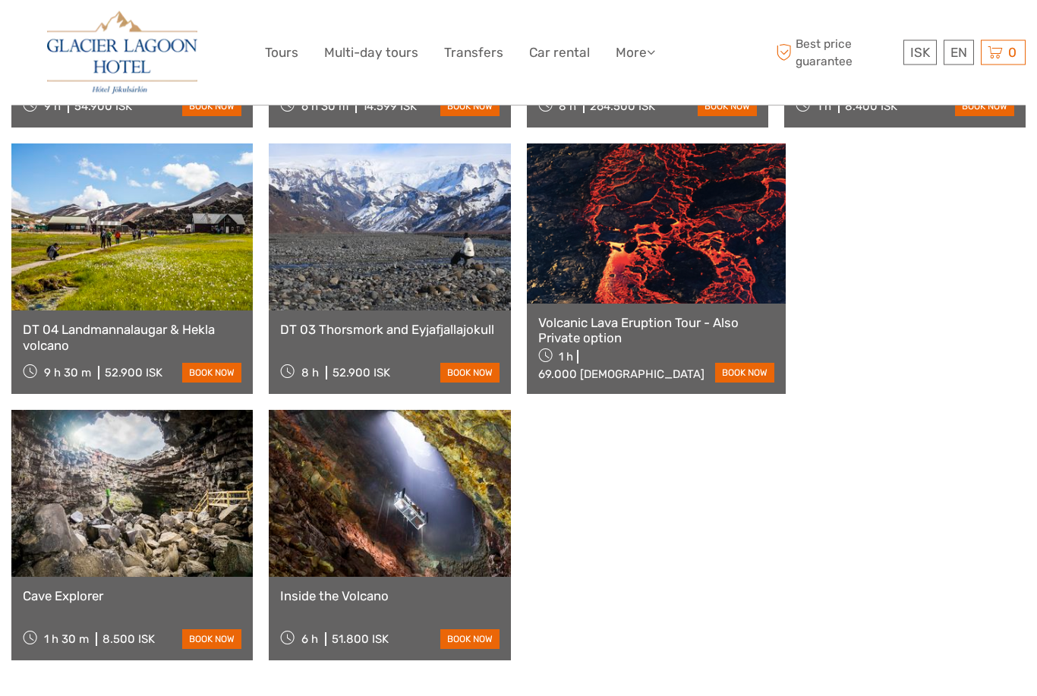
click at [269, 491] on link at bounding box center [389, 494] width 241 height 167
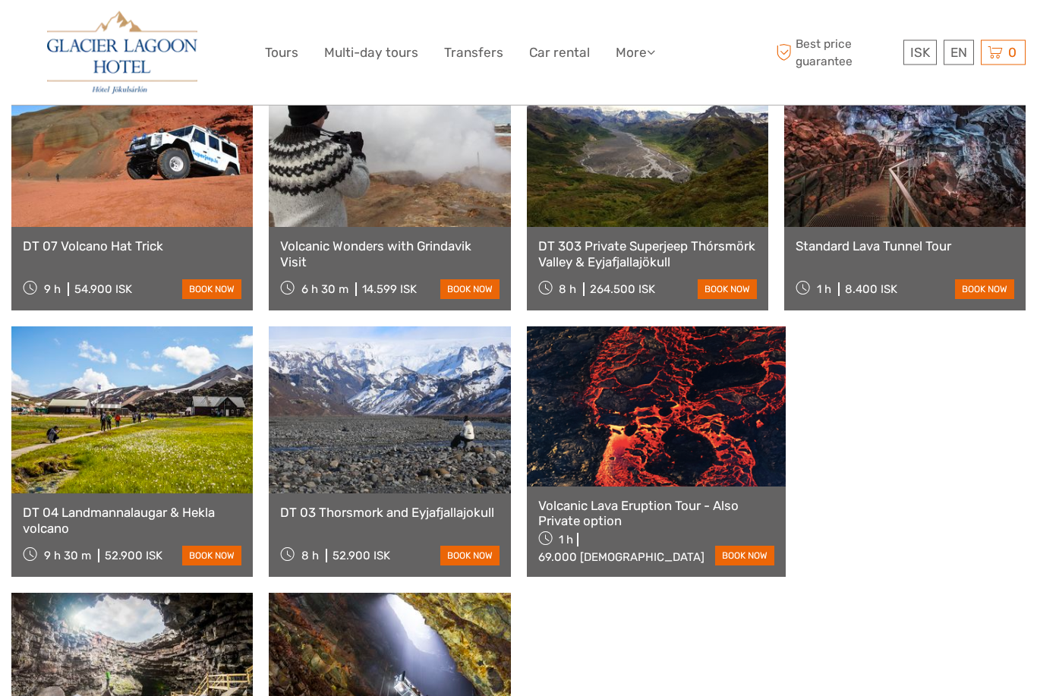
scroll to position [941, 0]
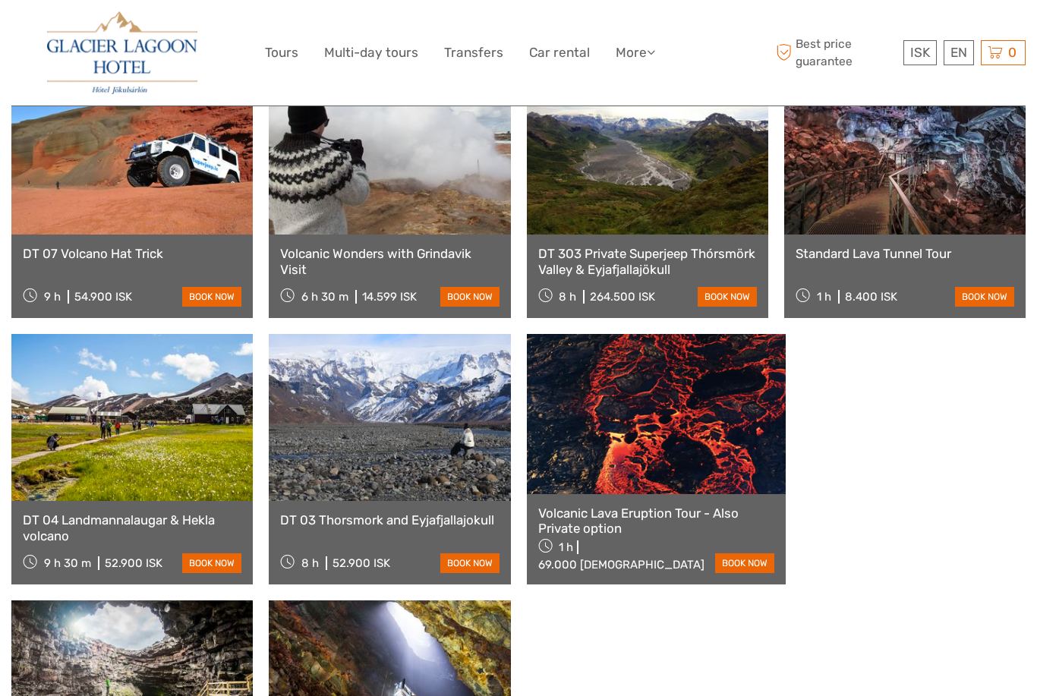
click at [613, 411] on link at bounding box center [656, 413] width 259 height 159
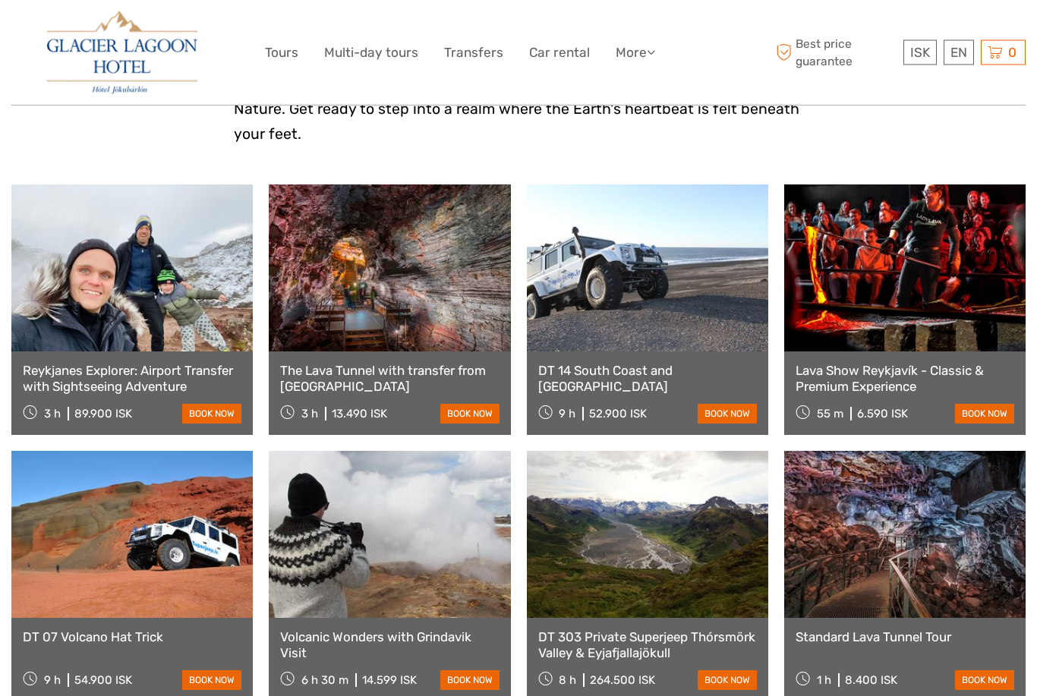
scroll to position [521, 0]
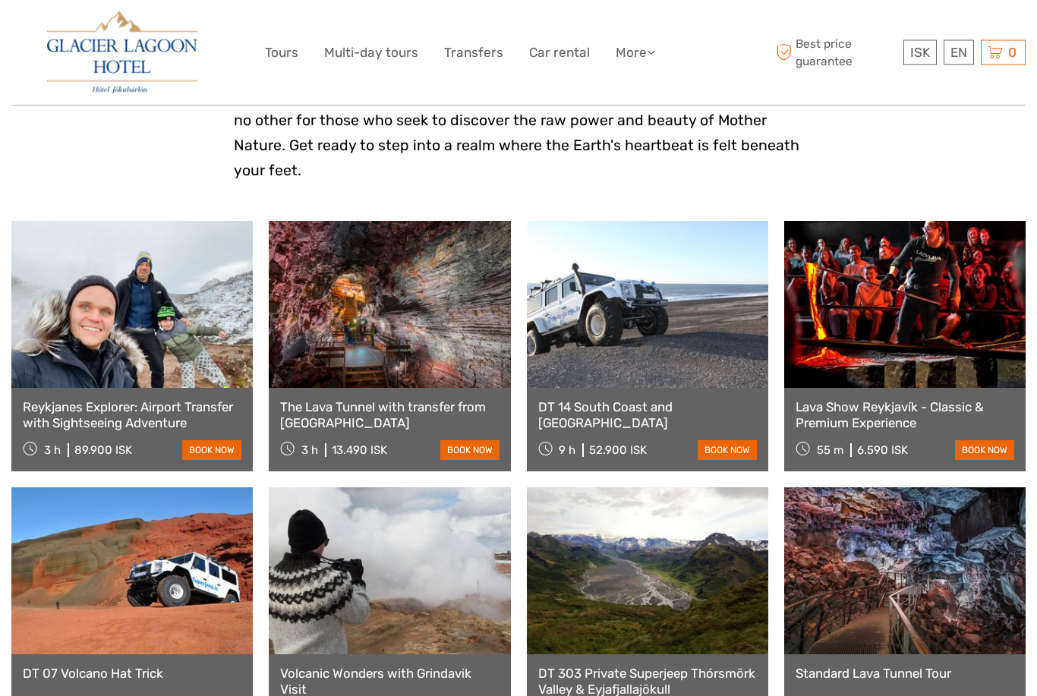
click at [885, 583] on link at bounding box center [904, 571] width 241 height 167
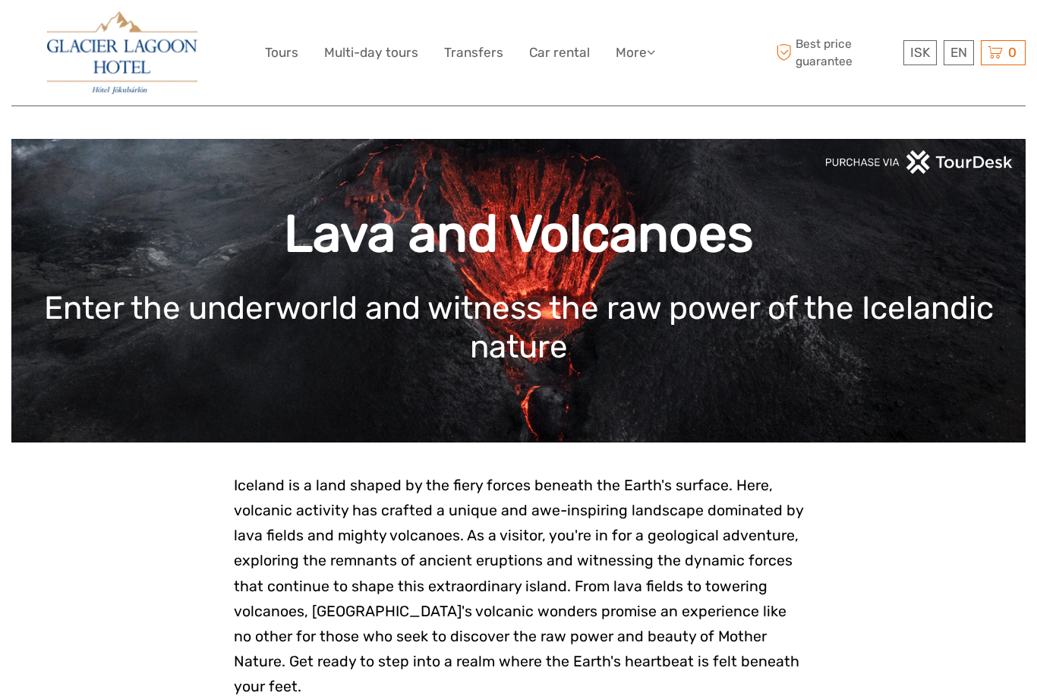
scroll to position [0, 0]
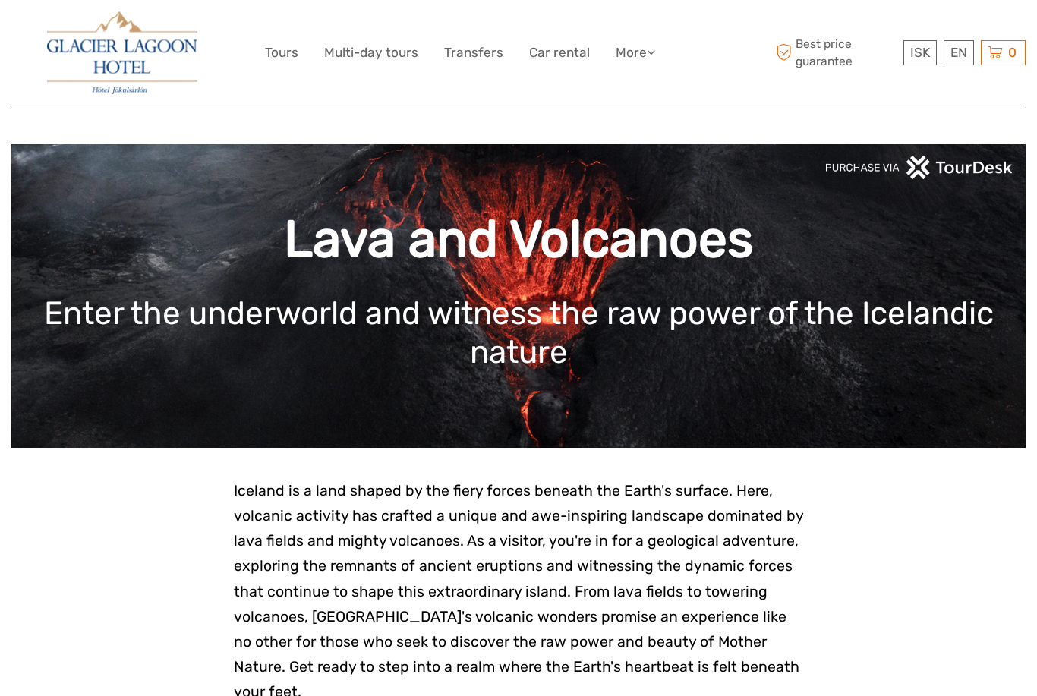
click at [279, 42] on link "Tours" at bounding box center [281, 53] width 33 height 22
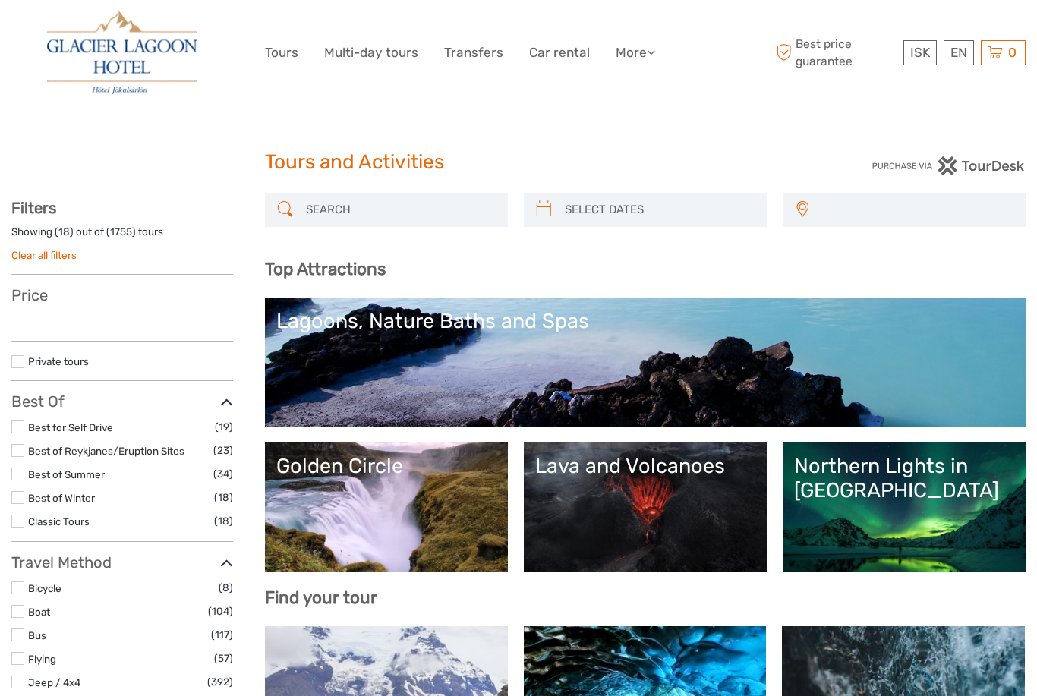
select select
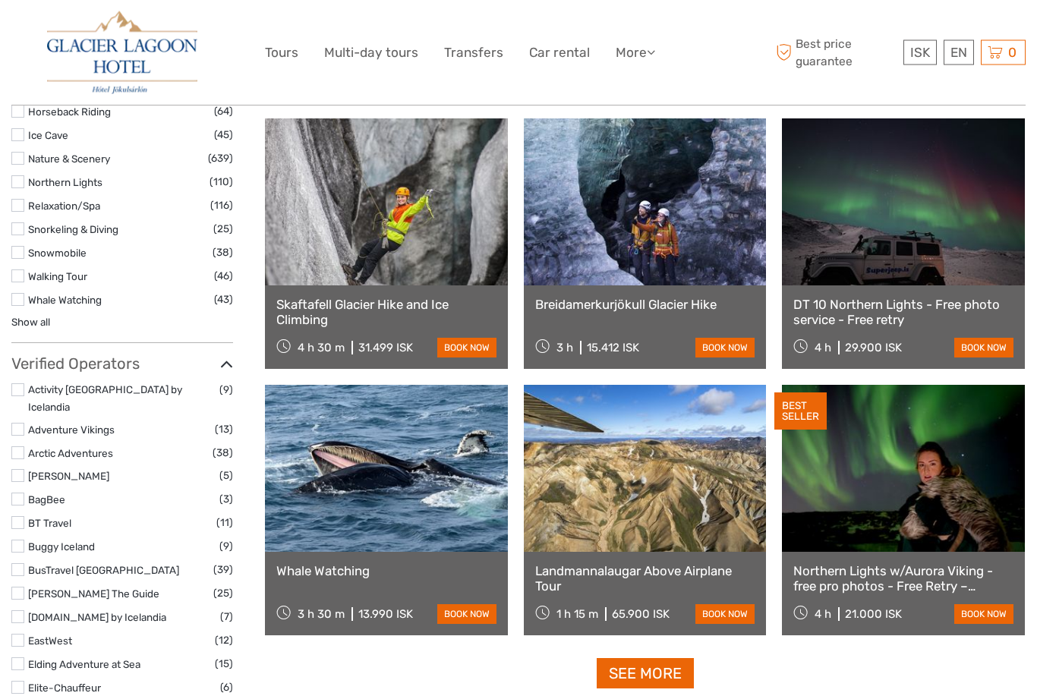
scroll to position [1575, 0]
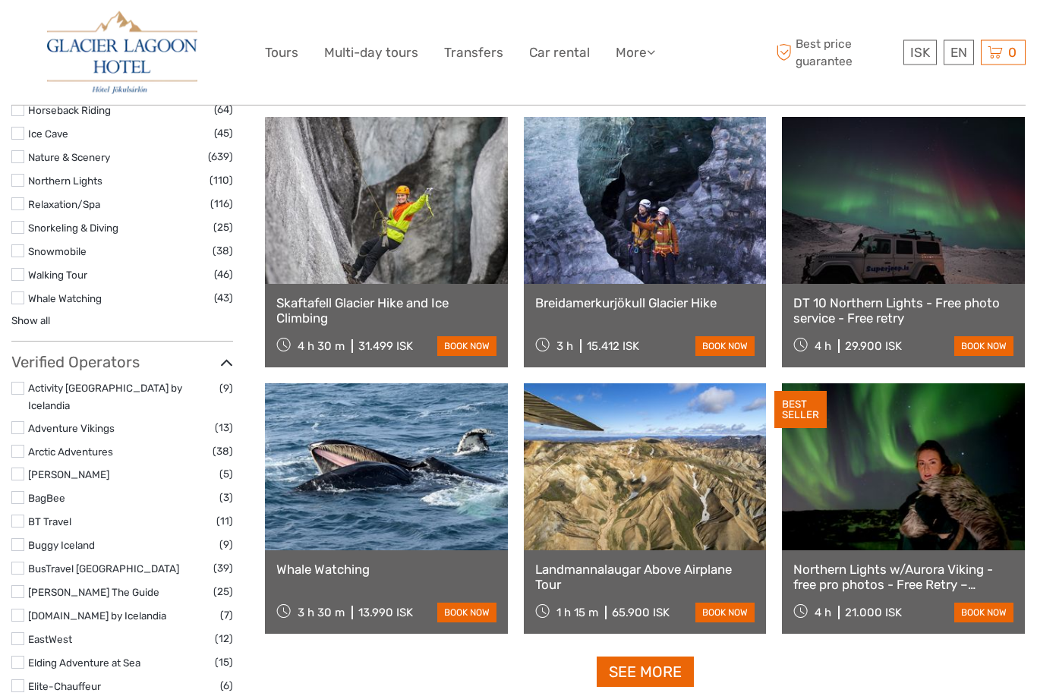
click at [328, 497] on link at bounding box center [386, 467] width 243 height 167
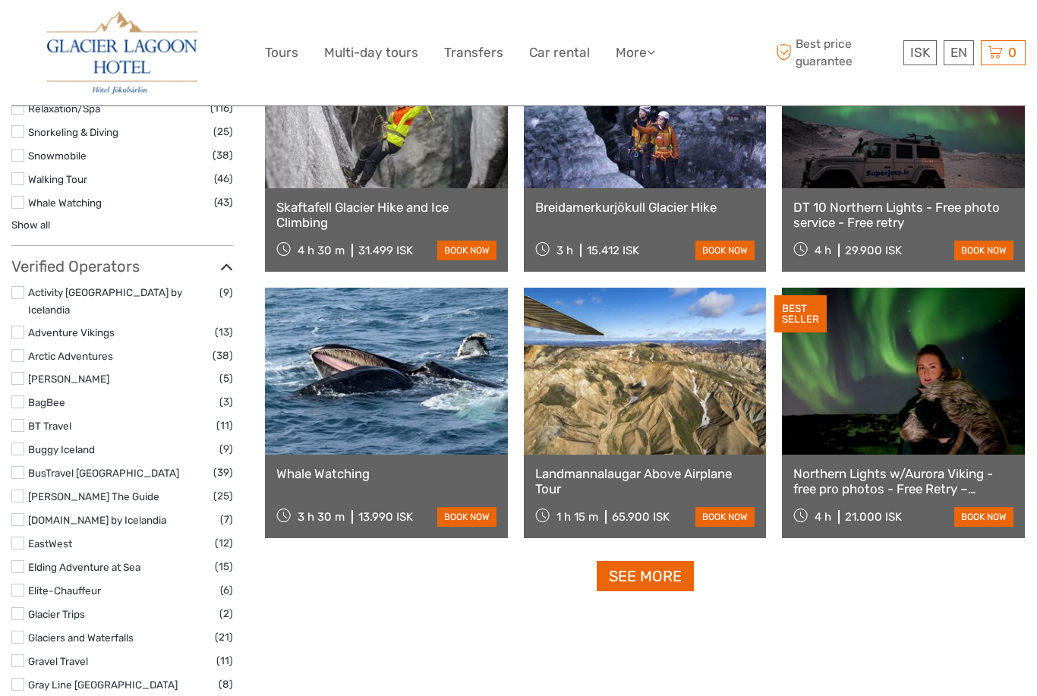
scroll to position [1670, 0]
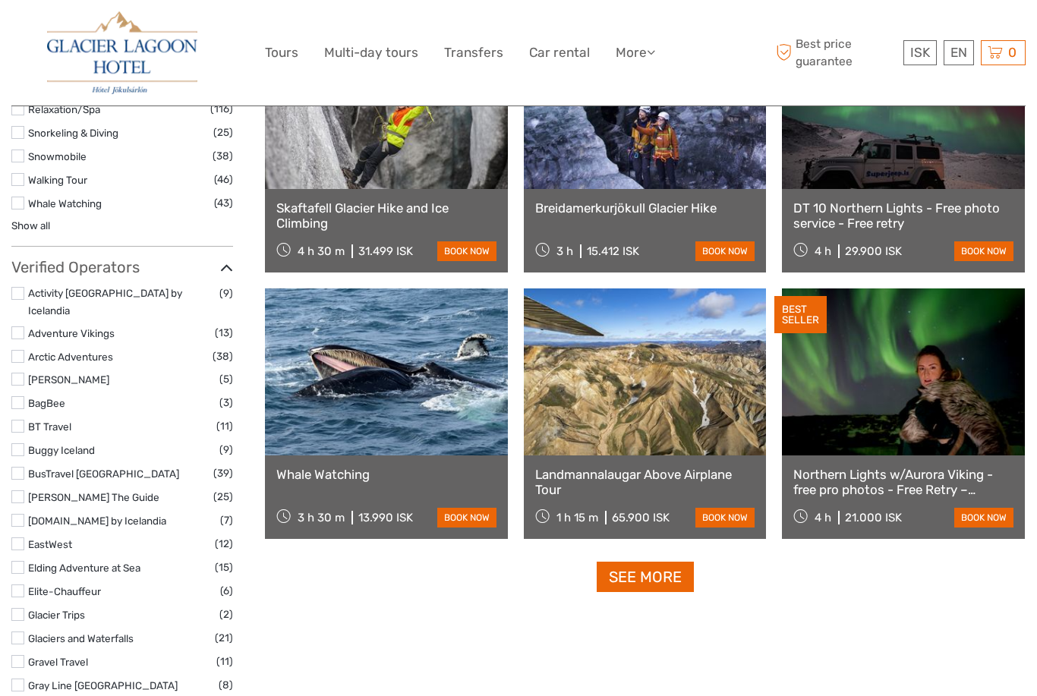
click at [850, 399] on link at bounding box center [903, 371] width 243 height 167
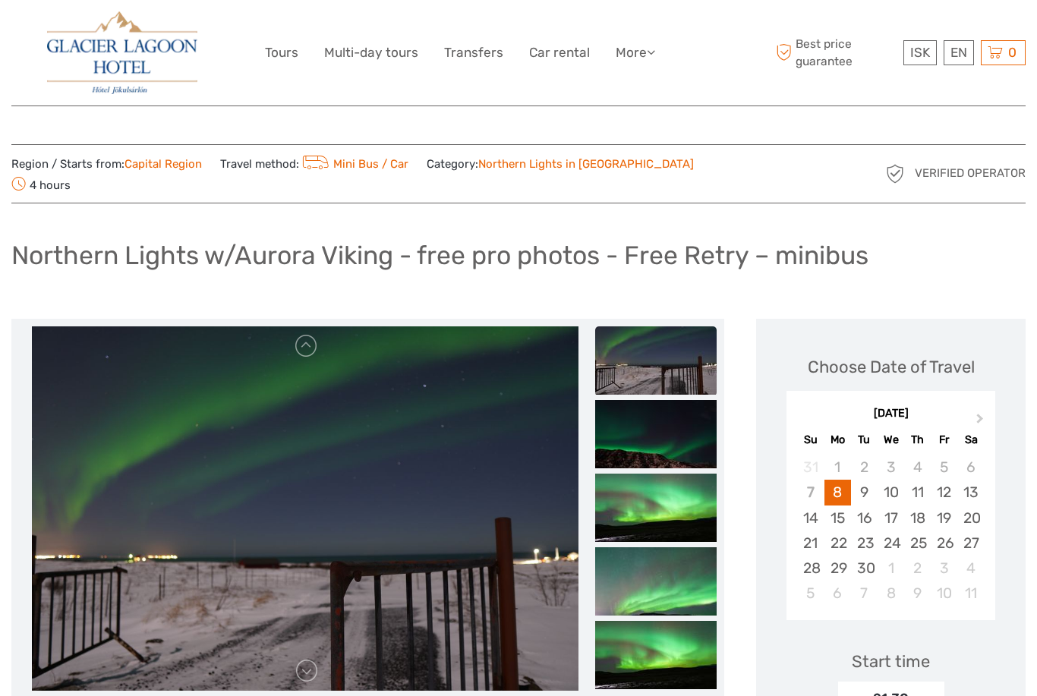
click at [100, 54] on img at bounding box center [122, 52] width 150 height 83
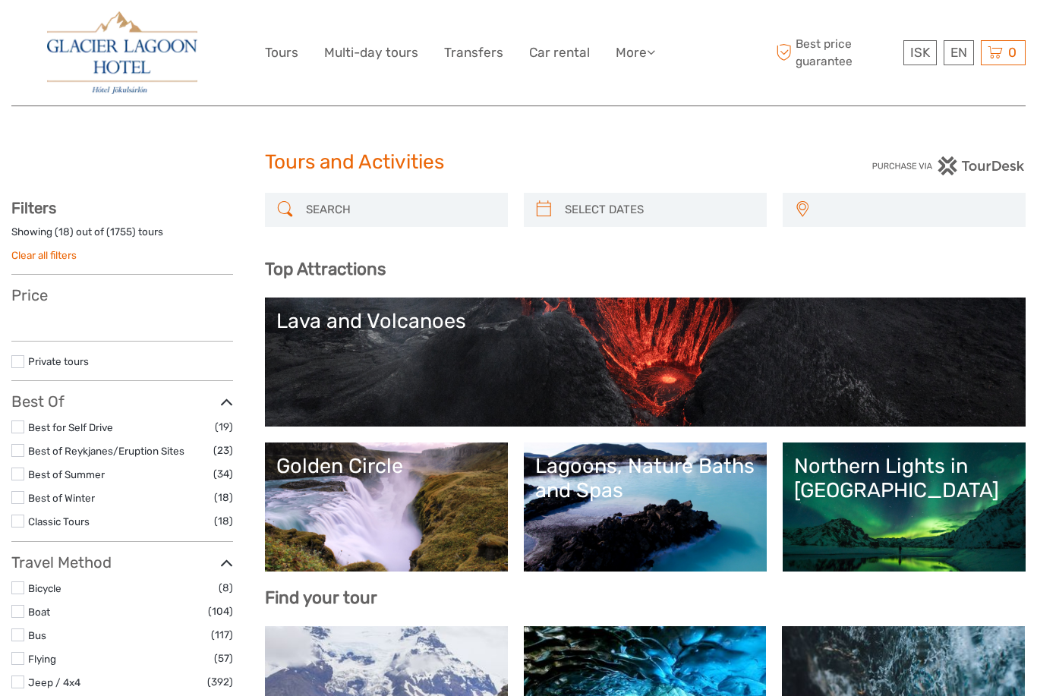
select select
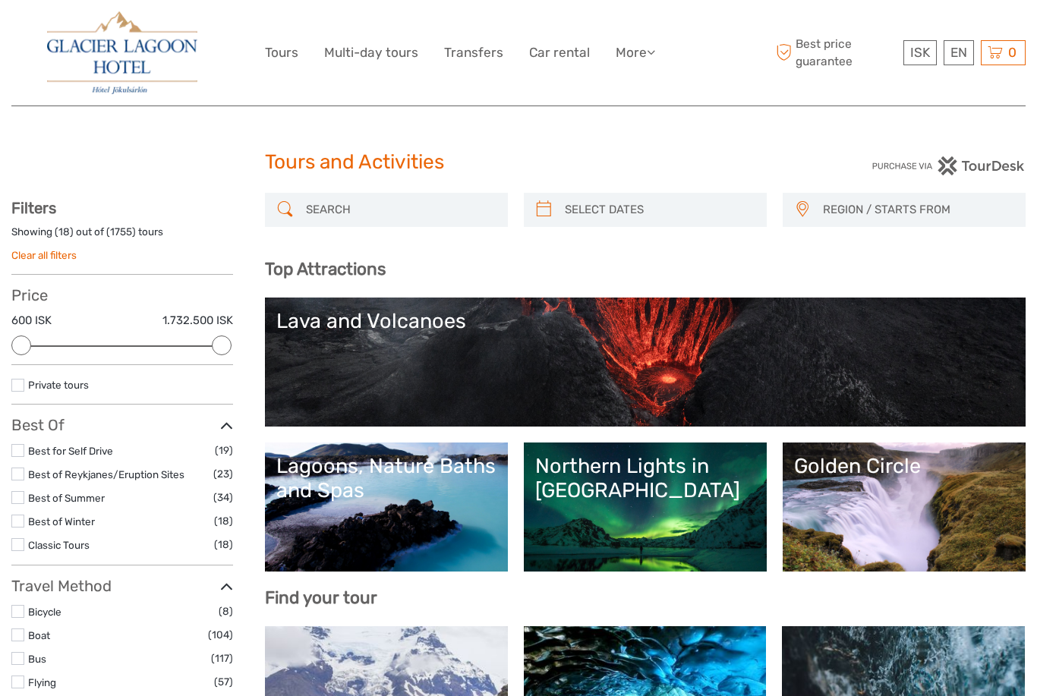
select select
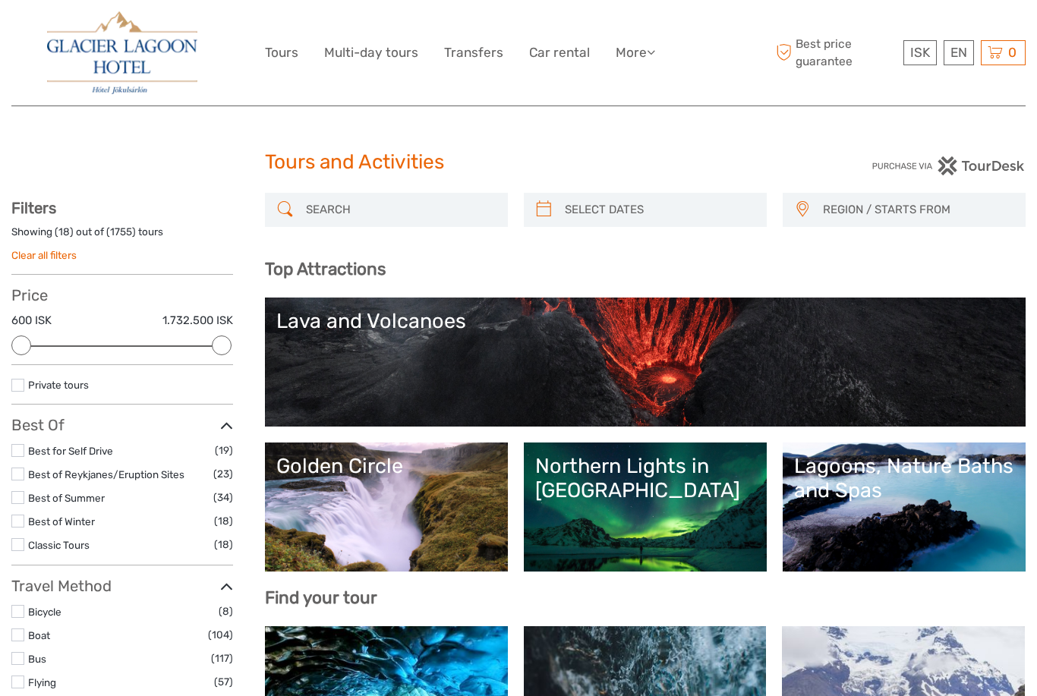
select select
click at [36, 516] on link "Best of Winter" at bounding box center [61, 522] width 67 height 12
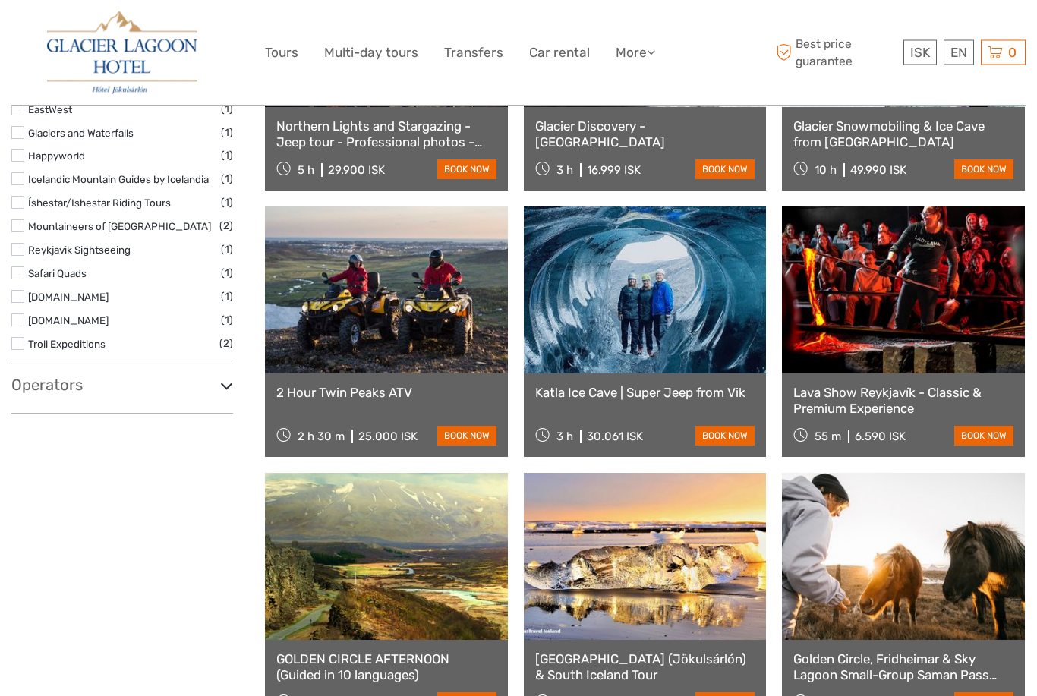
scroll to position [1150, 0]
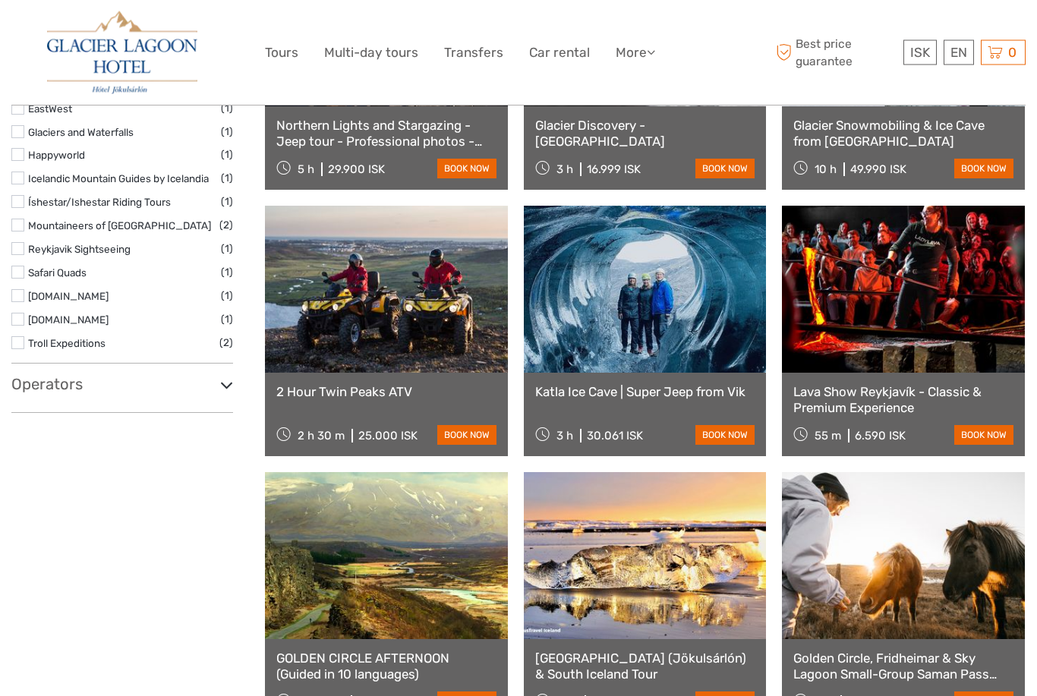
click at [601, 588] on link at bounding box center [645, 556] width 243 height 167
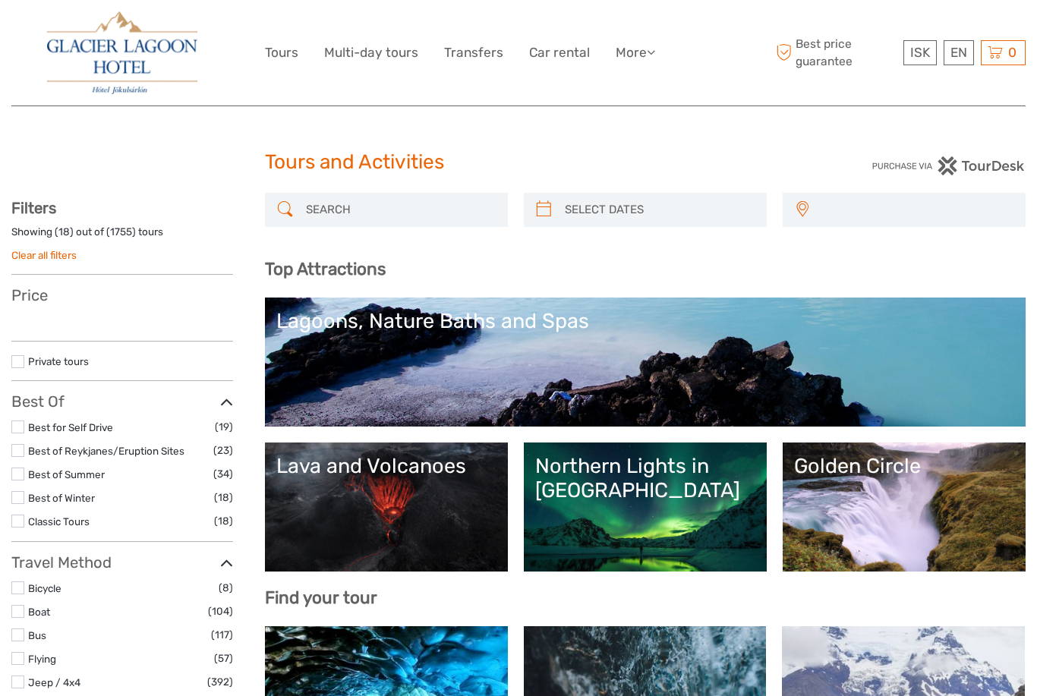
select select
